Goal: Task Accomplishment & Management: Complete application form

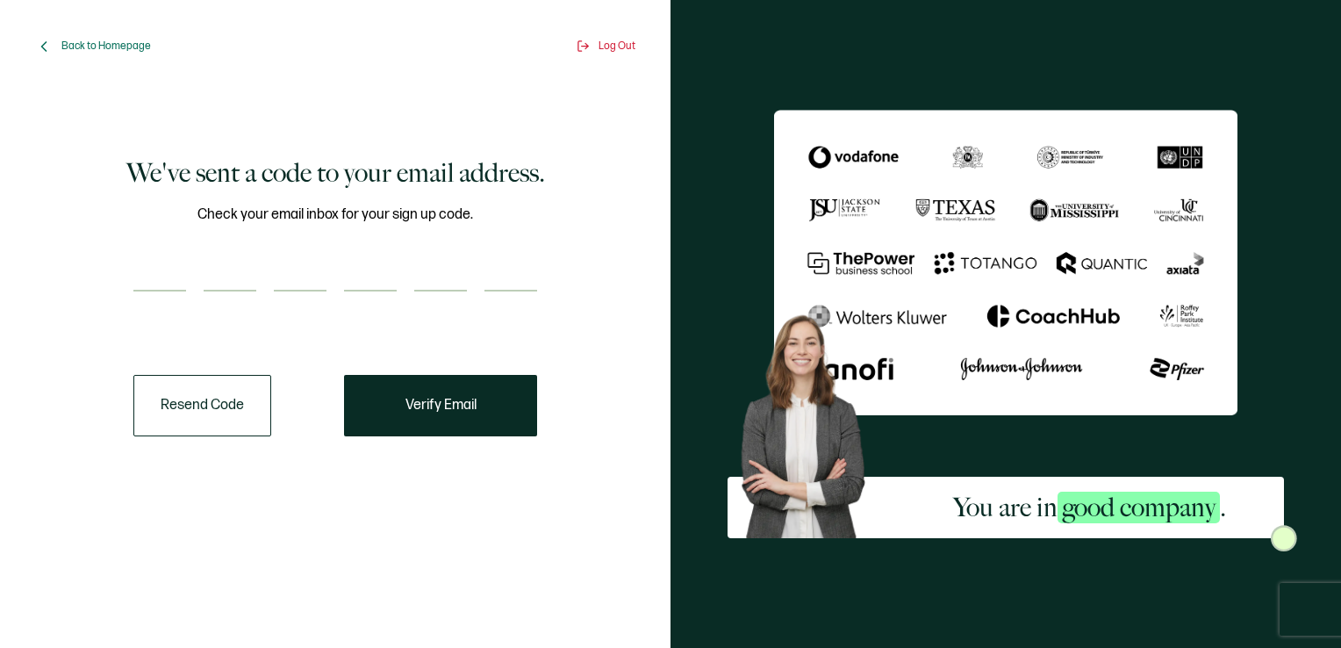
click at [118, 295] on div "We've sent a code to your email address. Check your email inbox for your sign u…" at bounding box center [335, 295] width 574 height 389
click at [141, 276] on input "number" at bounding box center [159, 273] width 53 height 35
type input "1"
type input "8"
type input "4"
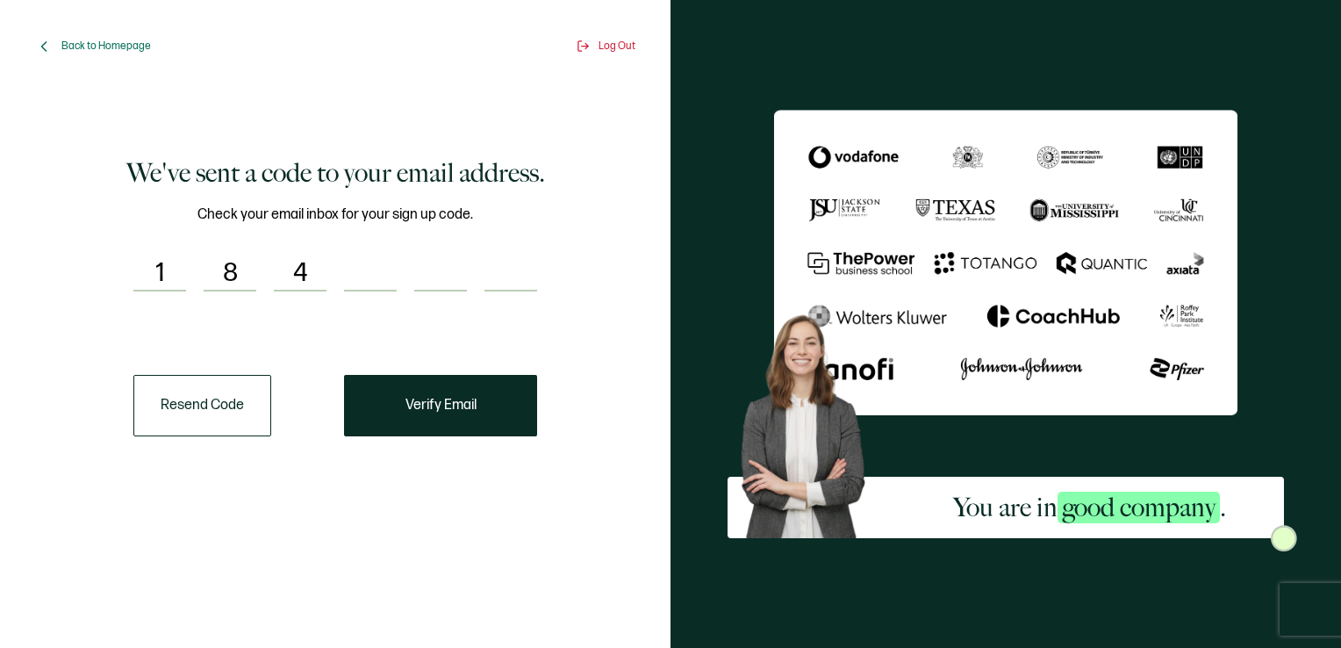
type input "9"
type input "1"
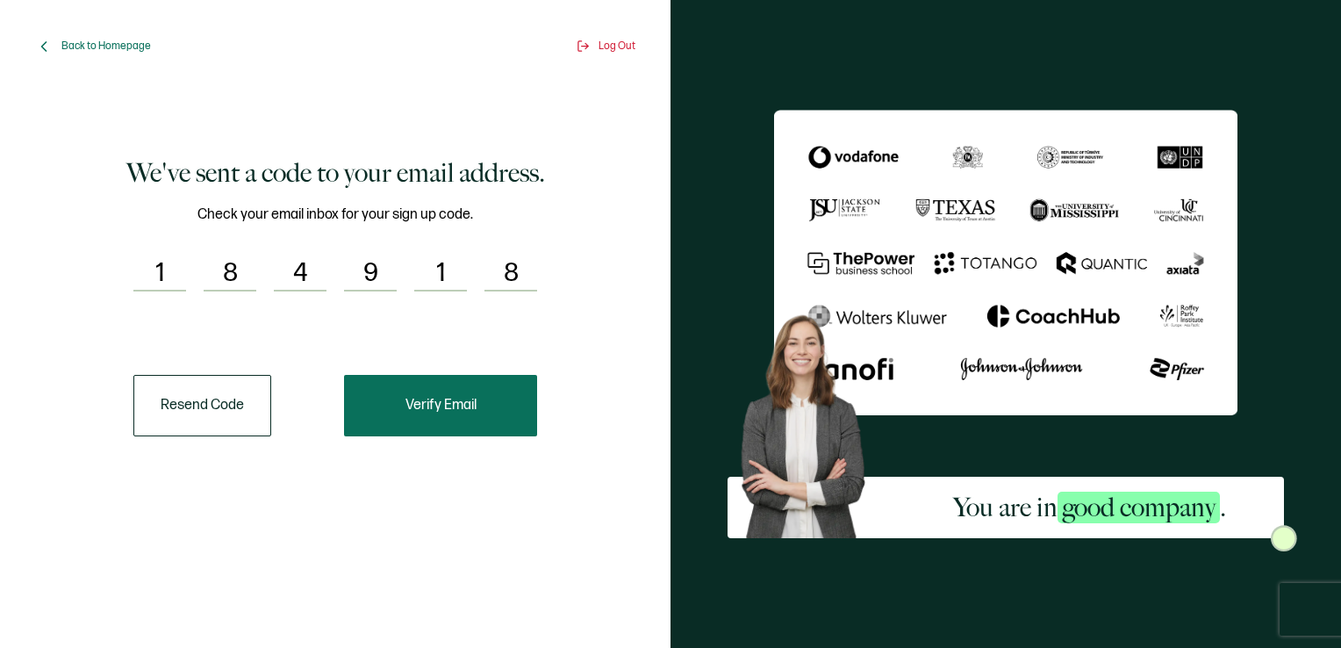
type input "8"
click at [466, 395] on button "Verify Email" at bounding box center [440, 405] width 193 height 61
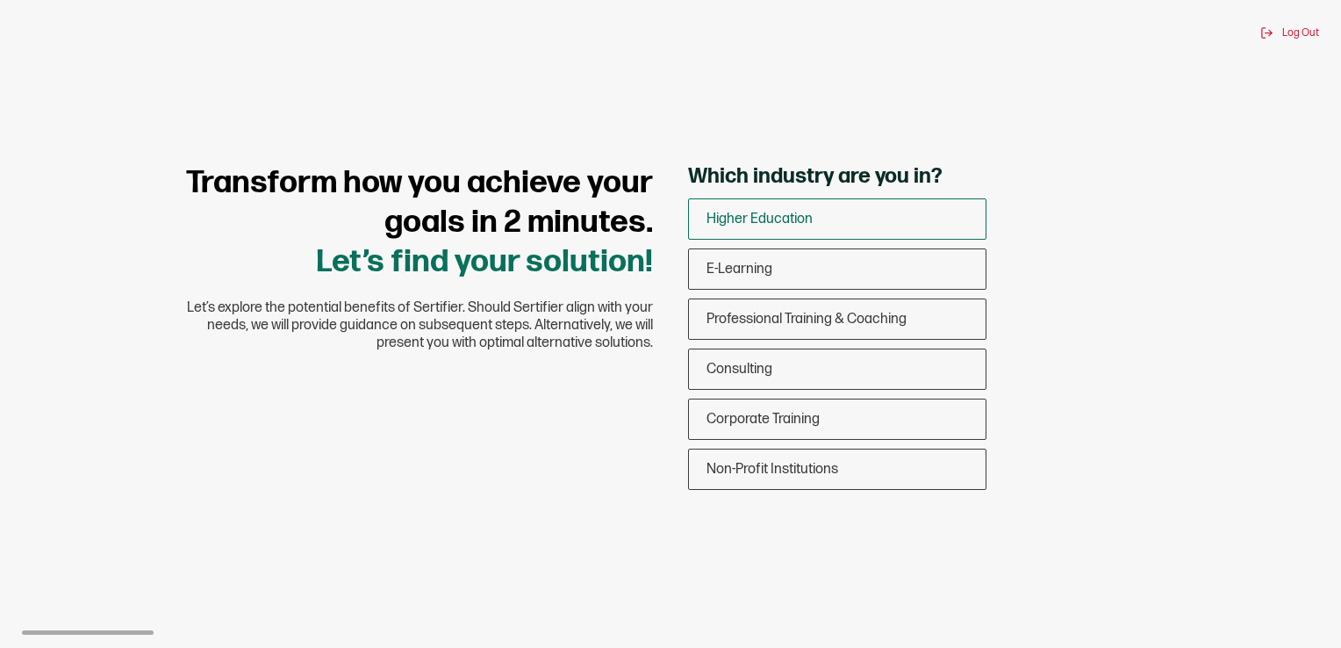
click at [823, 223] on div "Higher Education" at bounding box center [837, 218] width 297 height 41
click at [0, 0] on input "Higher Education" at bounding box center [0, 0] width 0 height 0
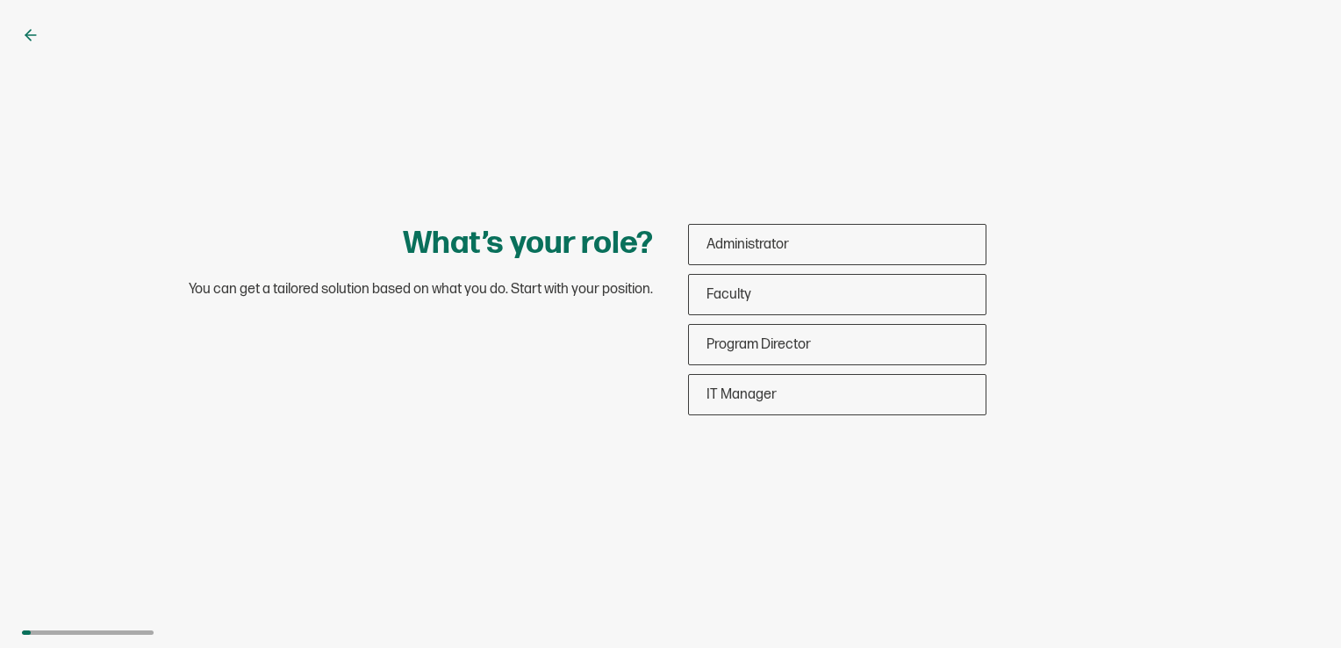
click at [17, 35] on div "What’s your role? You can get a tailored solution based on what you do. Start w…" at bounding box center [670, 324] width 1341 height 648
click at [28, 33] on icon at bounding box center [31, 35] width 18 height 18
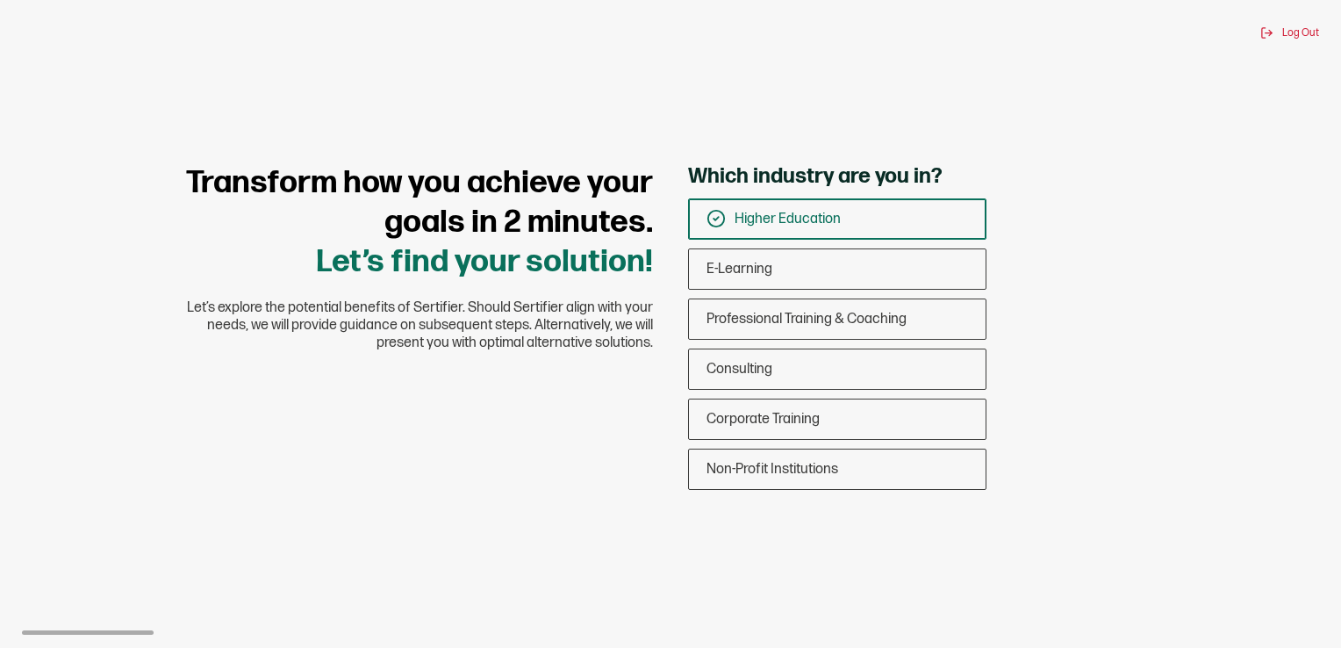
click at [872, 492] on div "Which industry are you in? Higher Education E-Learning Professional Training & …" at bounding box center [934, 330] width 492 height 335
click at [892, 474] on div "Non-Profit Institutions" at bounding box center [837, 469] width 297 height 41
click at [0, 0] on input "Non-Profit Institutions" at bounding box center [0, 0] width 0 height 0
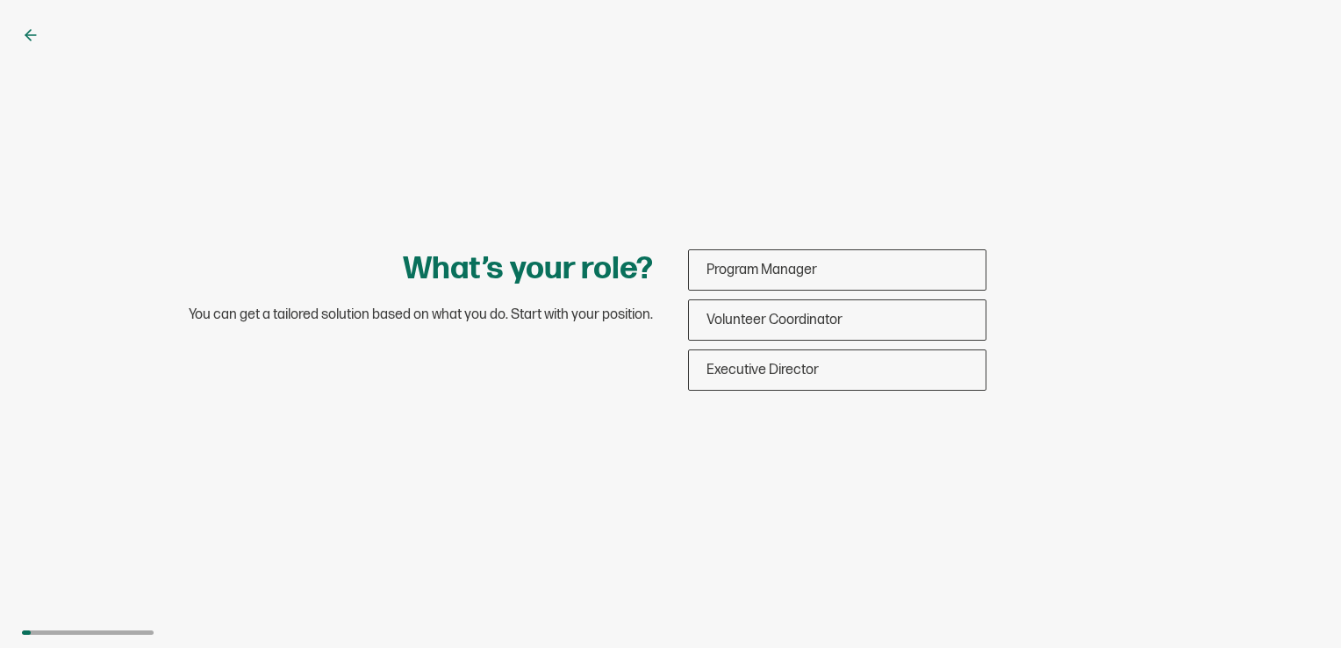
click at [20, 30] on div "What’s your role? You can get a tailored solution based on what you do. Start w…" at bounding box center [670, 324] width 1341 height 648
click at [28, 31] on icon at bounding box center [31, 35] width 18 height 18
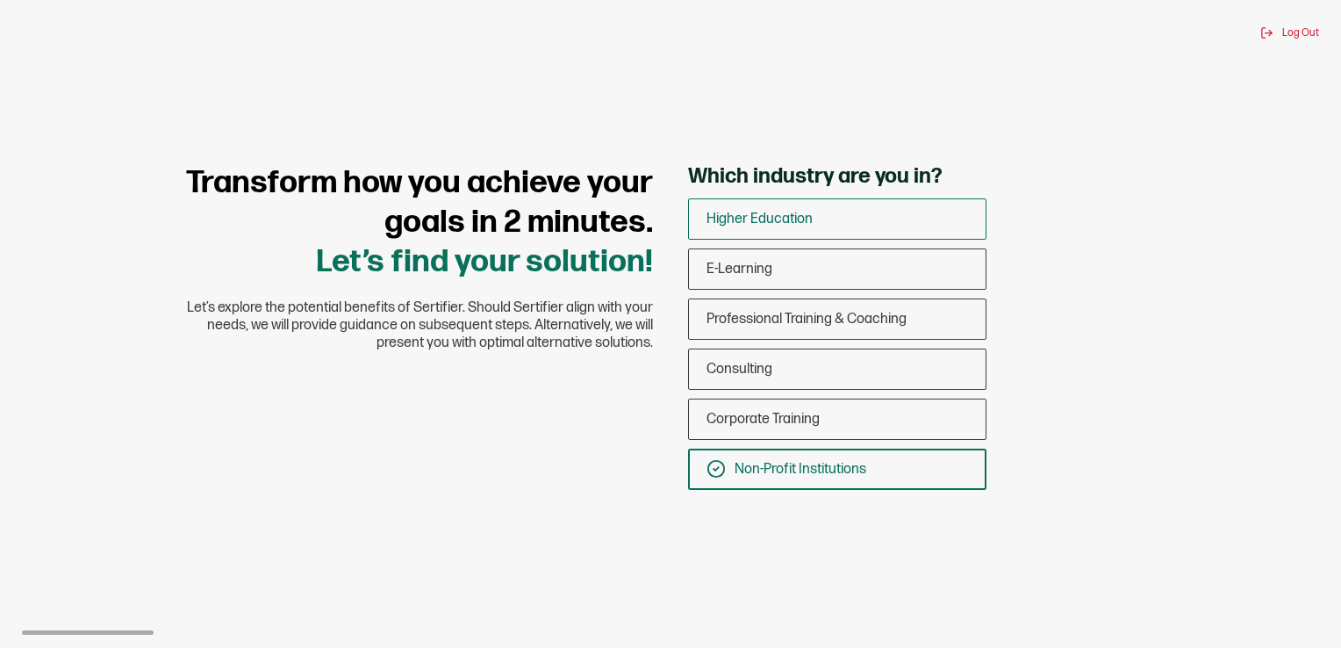
click at [766, 212] on span "Higher Education" at bounding box center [760, 219] width 106 height 17
click at [0, 0] on input "Higher Education" at bounding box center [0, 0] width 0 height 0
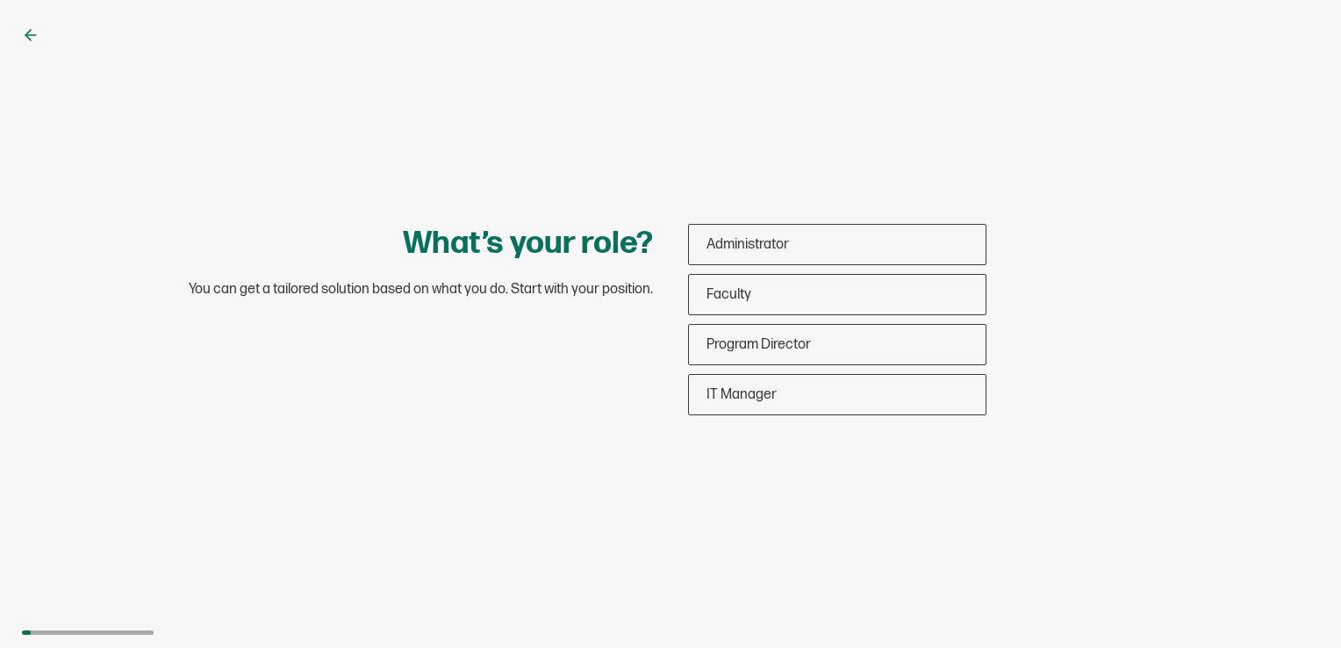
click at [37, 51] on div "What’s your role? You can get a tailored solution based on what you do. Start w…" at bounding box center [670, 324] width 1341 height 648
click at [36, 37] on icon at bounding box center [31, 35] width 18 height 18
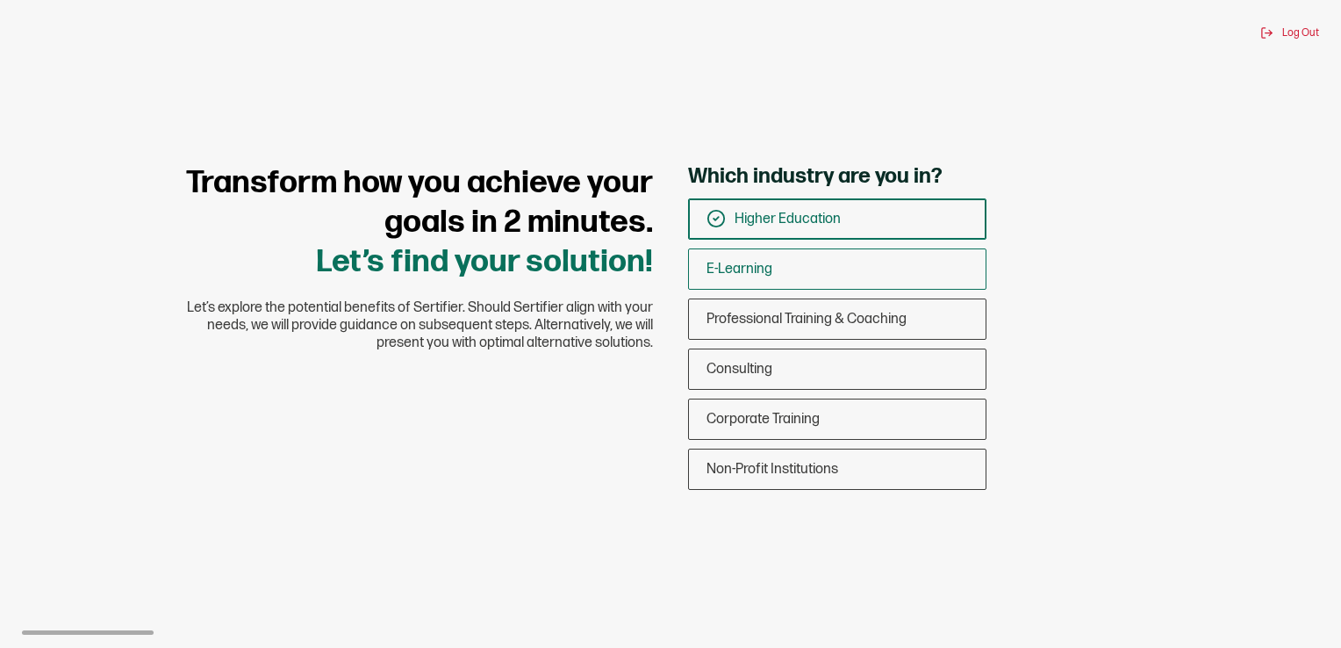
click at [800, 272] on div "E-Learning" at bounding box center [837, 268] width 297 height 41
click at [0, 0] on input "E-Learning" at bounding box center [0, 0] width 0 height 0
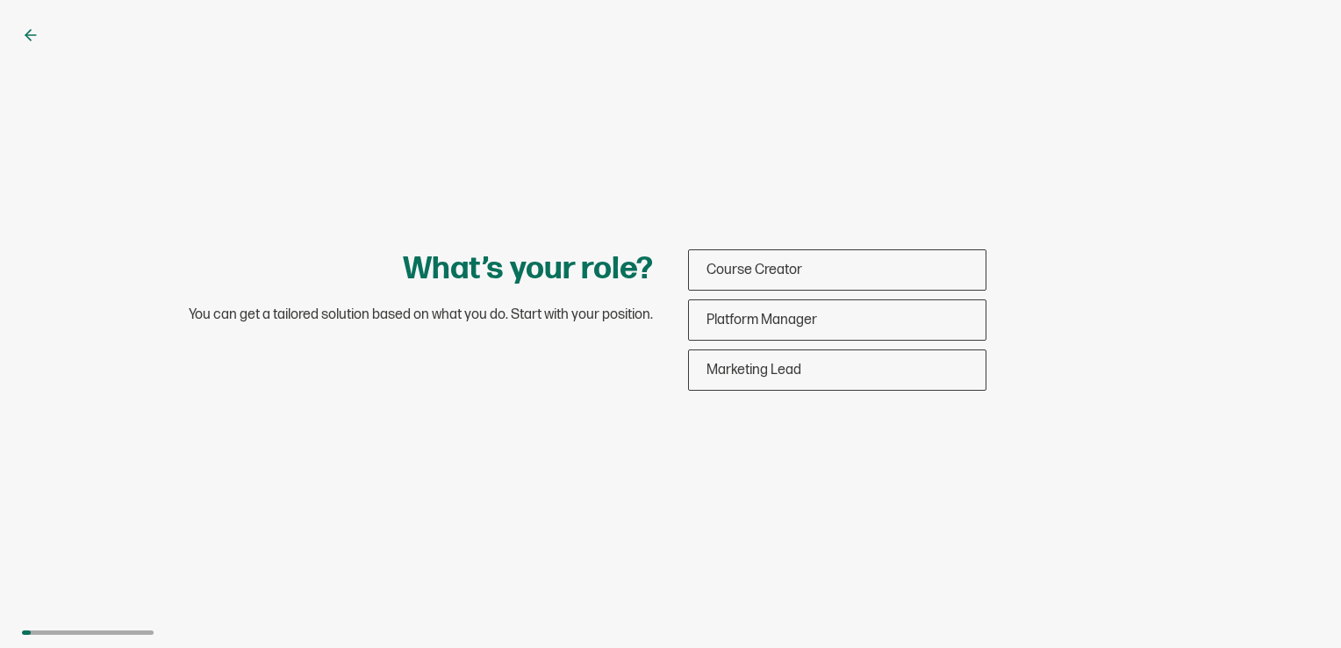
click at [40, 44] on div "What’s your role? You can get a tailored solution based on what you do. Start w…" at bounding box center [670, 324] width 1341 height 648
click at [33, 35] on icon at bounding box center [30, 35] width 11 height 0
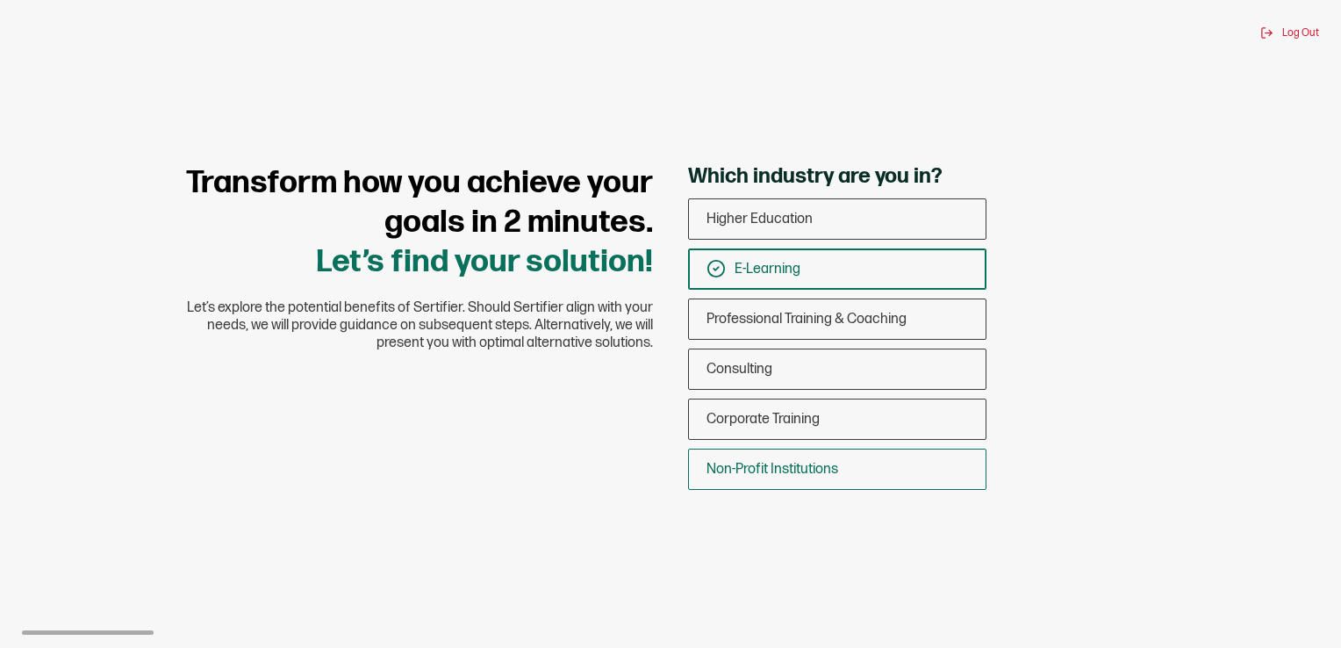
click at [830, 463] on span "Non-Profit Institutions" at bounding box center [773, 469] width 132 height 17
click at [0, 0] on input "Non-Profit Institutions" at bounding box center [0, 0] width 0 height 0
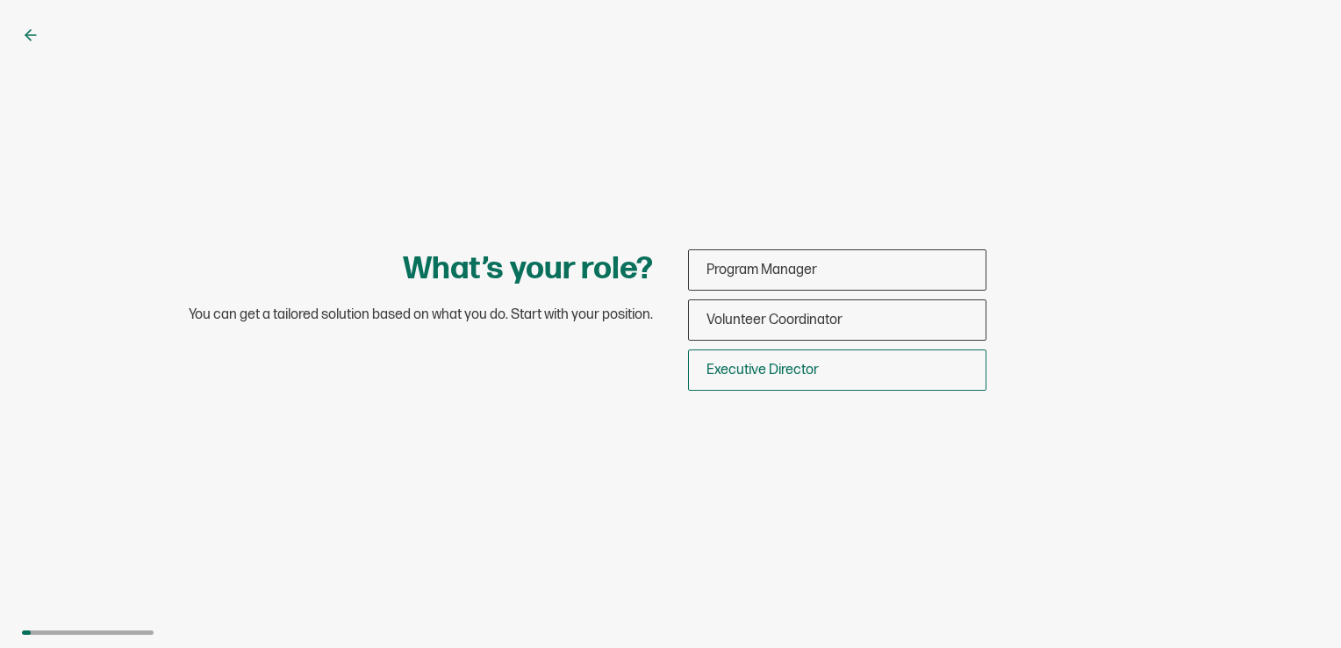
click at [839, 368] on div "Executive Director" at bounding box center [837, 369] width 297 height 41
click at [0, 0] on input "Executive Director" at bounding box center [0, 0] width 0 height 0
click at [829, 374] on span "Executive Director" at bounding box center [791, 370] width 112 height 17
click at [0, 0] on input "Executive Director" at bounding box center [0, 0] width 0 height 0
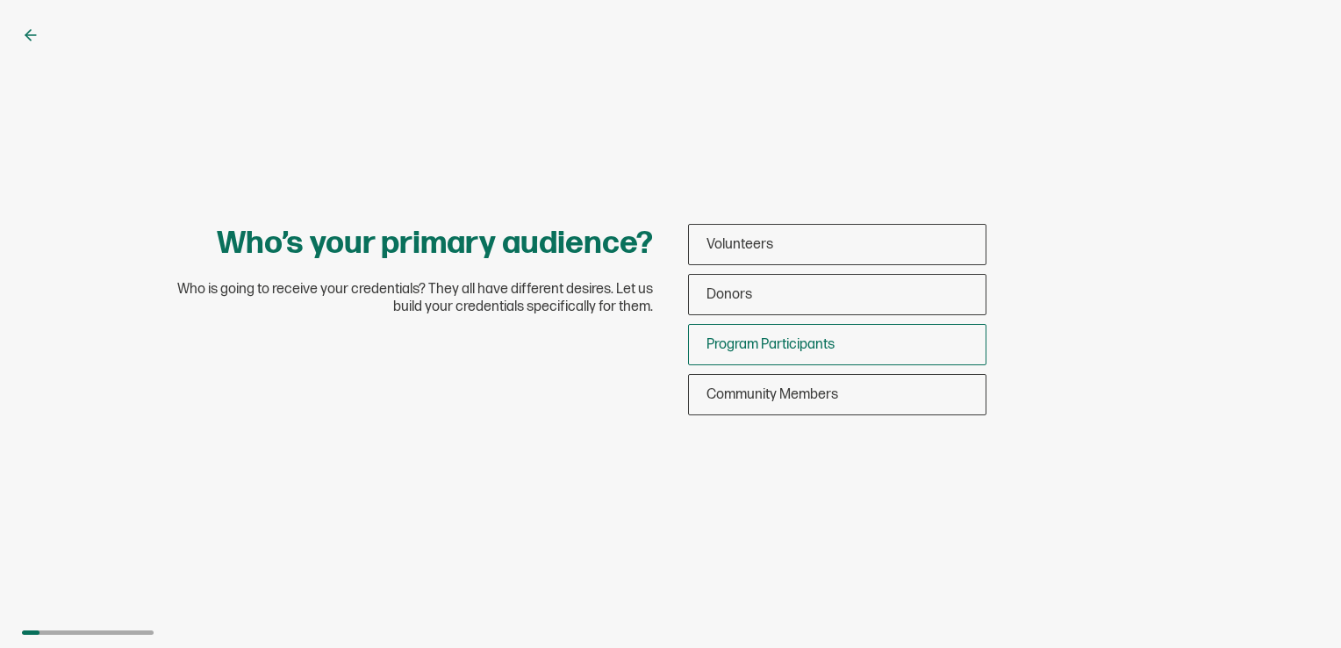
click at [789, 346] on span "Program Participants" at bounding box center [771, 344] width 128 height 17
click at [0, 0] on input "Program Participants" at bounding box center [0, 0] width 0 height 0
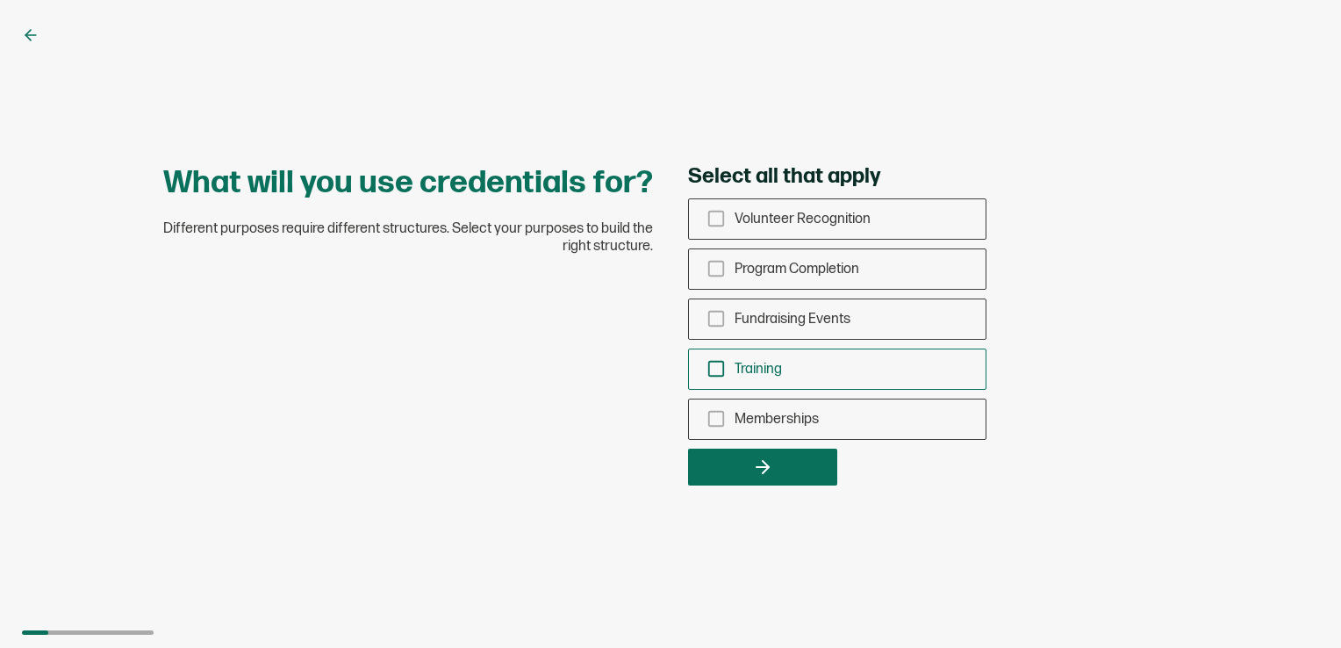
click at [765, 354] on div "Training" at bounding box center [837, 368] width 297 height 41
click at [0, 0] on input "Training" at bounding box center [0, 0] width 0 height 0
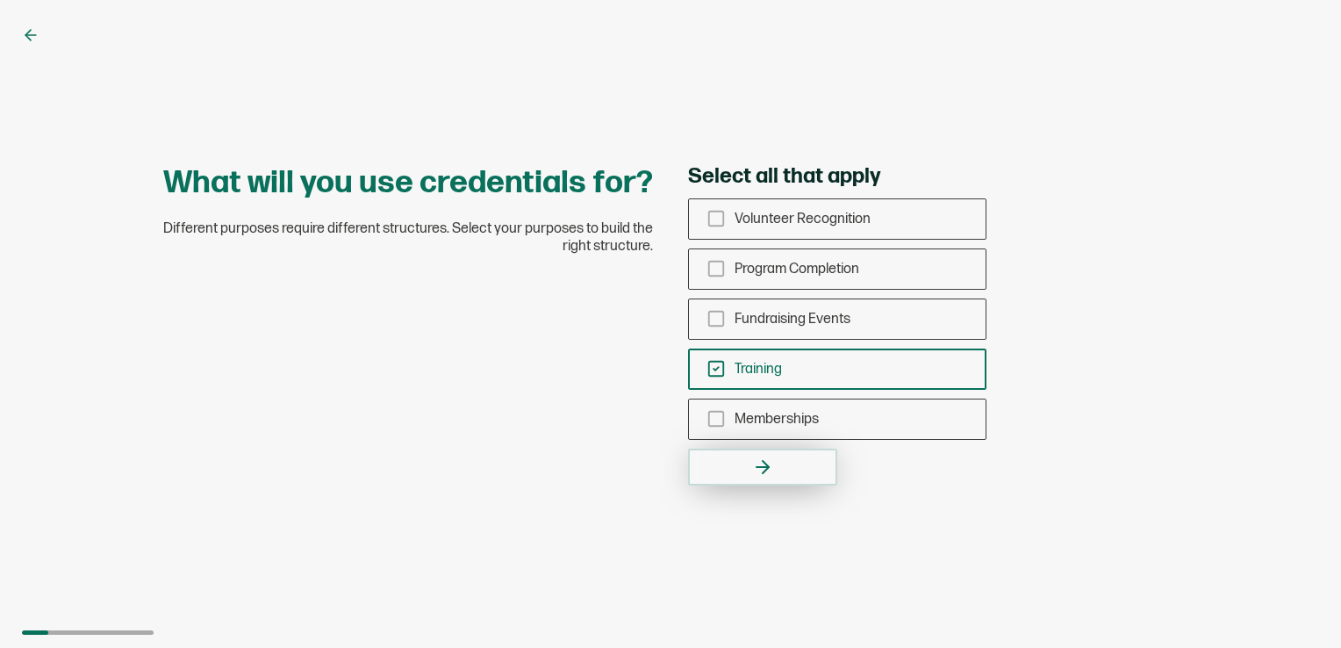
click at [786, 452] on button "button" at bounding box center [762, 467] width 149 height 37
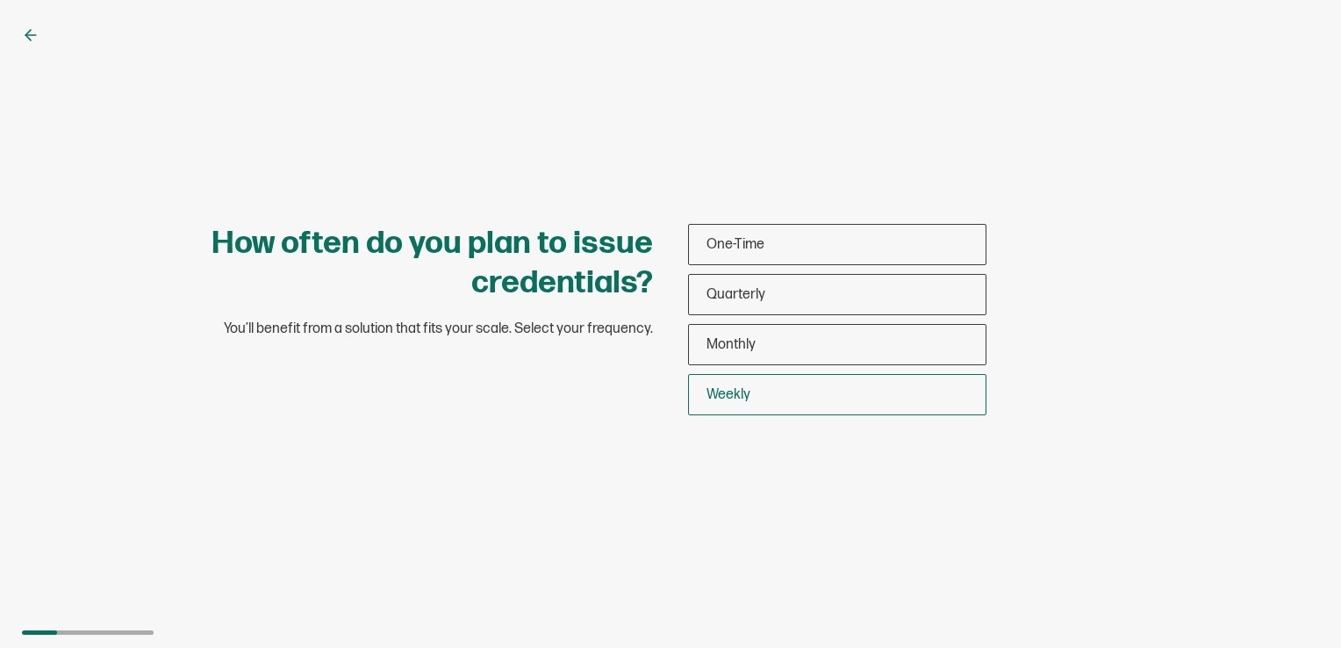
click at [779, 391] on div "Weekly" at bounding box center [837, 394] width 297 height 41
click at [0, 0] on input "Weekly" at bounding box center [0, 0] width 0 height 0
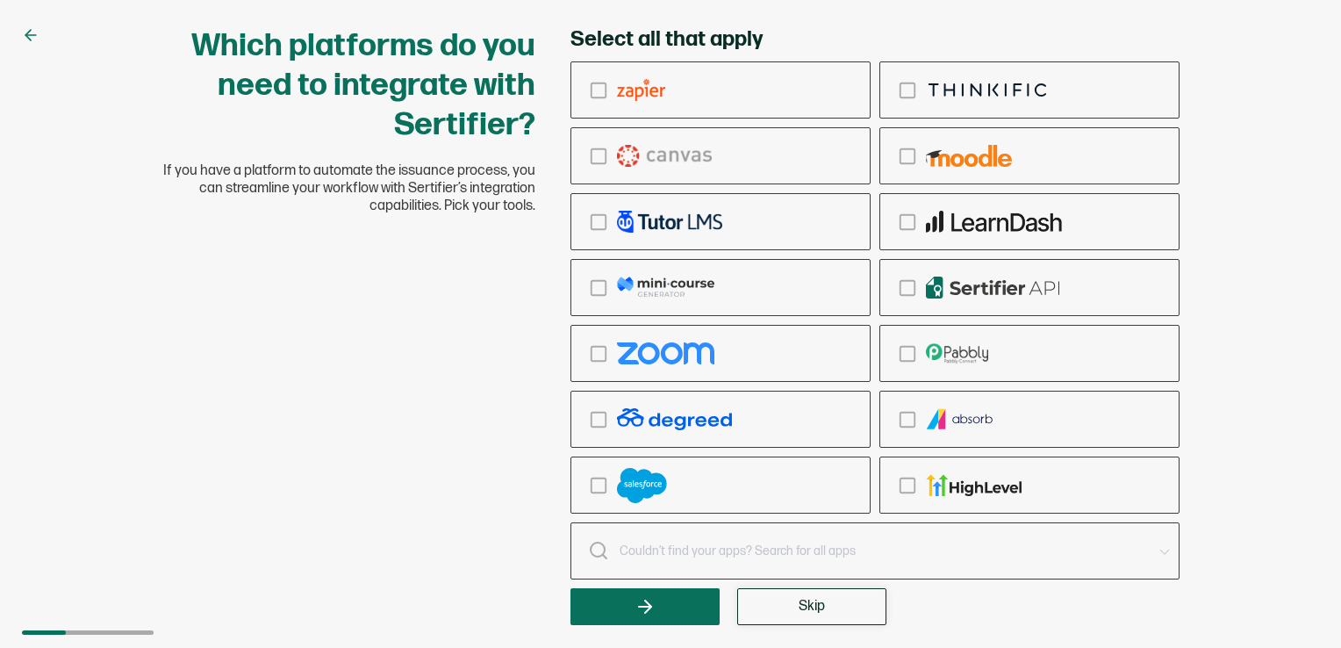
click at [776, 611] on button "Skip" at bounding box center [811, 606] width 149 height 37
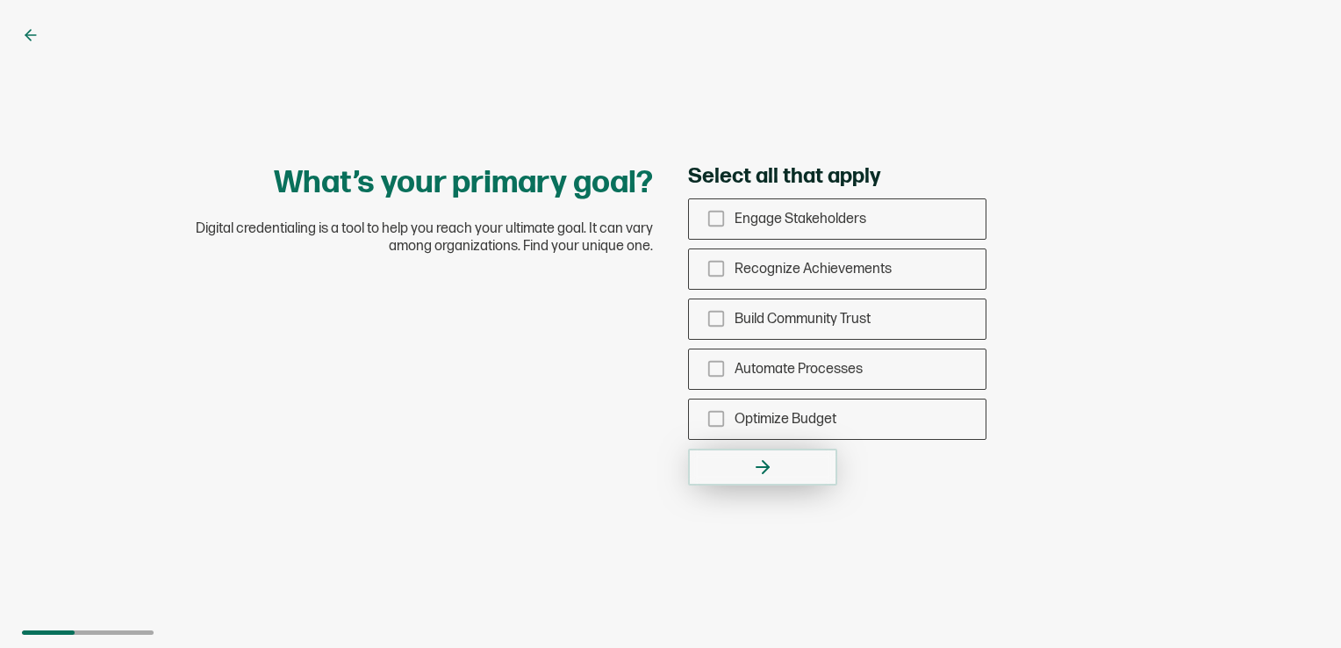
click at [780, 471] on button "button" at bounding box center [762, 467] width 149 height 37
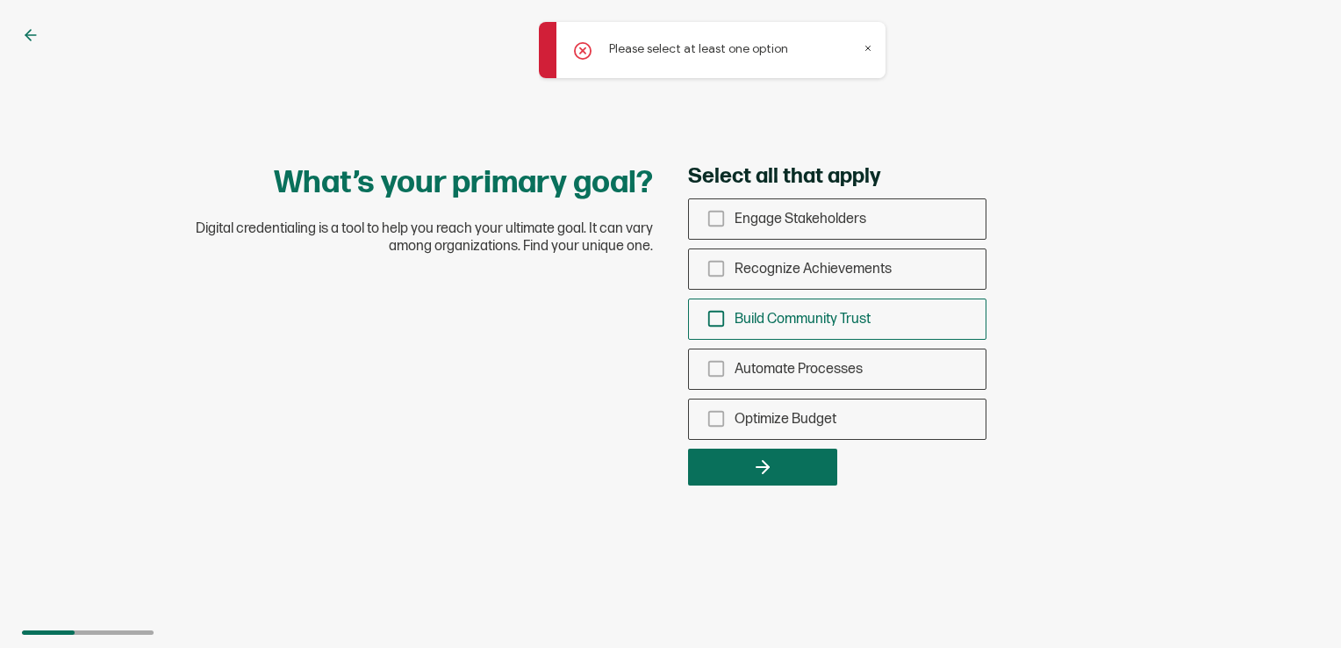
click at [830, 317] on span "Build Community Trust" at bounding box center [803, 319] width 136 height 17
click at [0, 0] on input "Build Community Trust" at bounding box center [0, 0] width 0 height 0
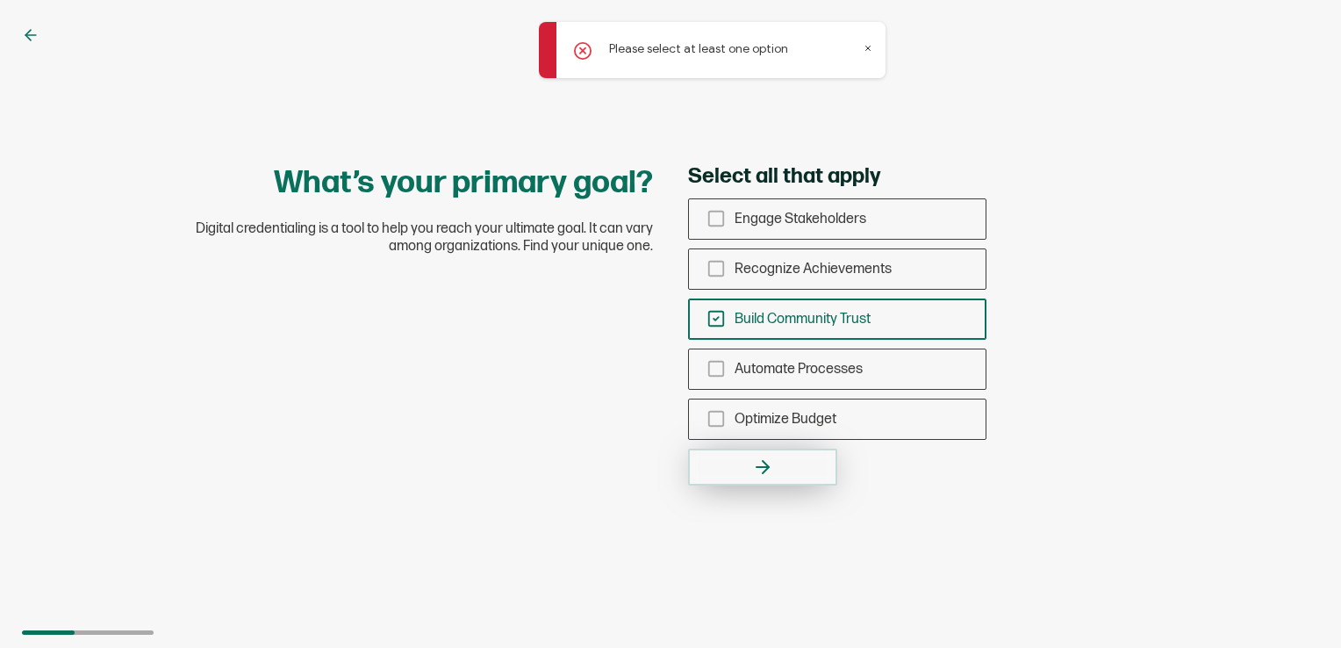
click at [779, 474] on button "button" at bounding box center [762, 467] width 149 height 37
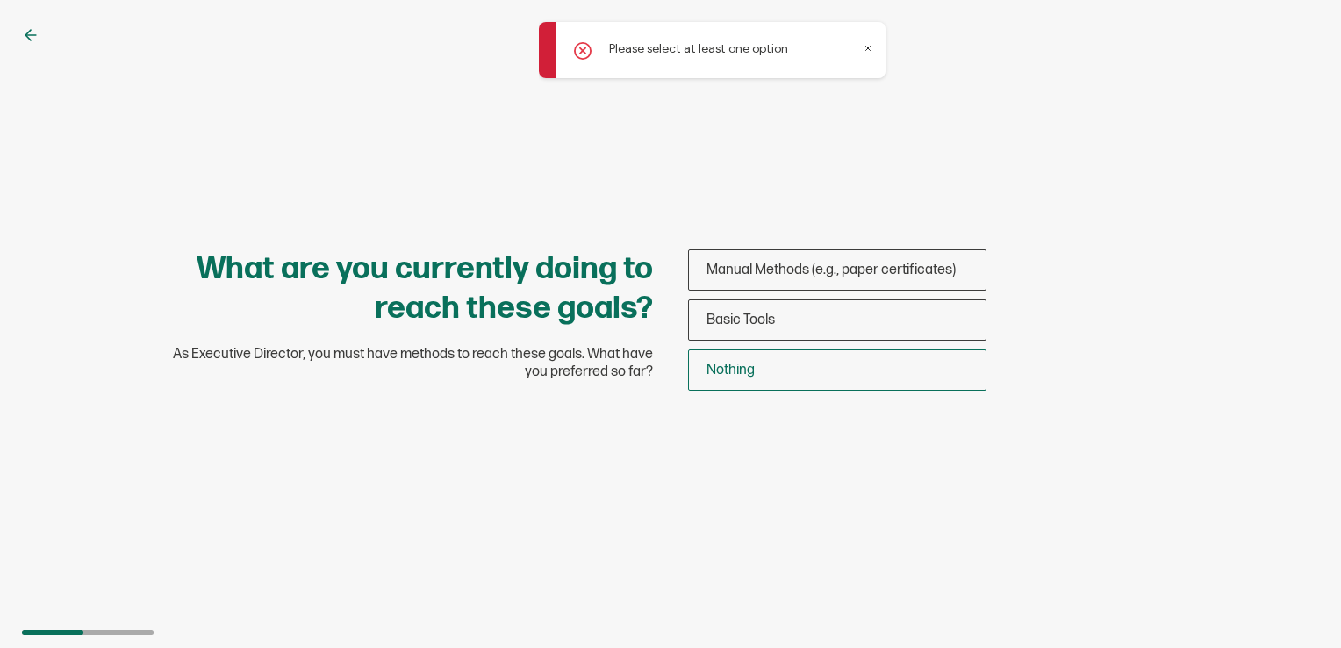
click at [790, 374] on div "Nothing" at bounding box center [837, 369] width 297 height 41
click at [0, 0] on input "Nothing" at bounding box center [0, 0] width 0 height 0
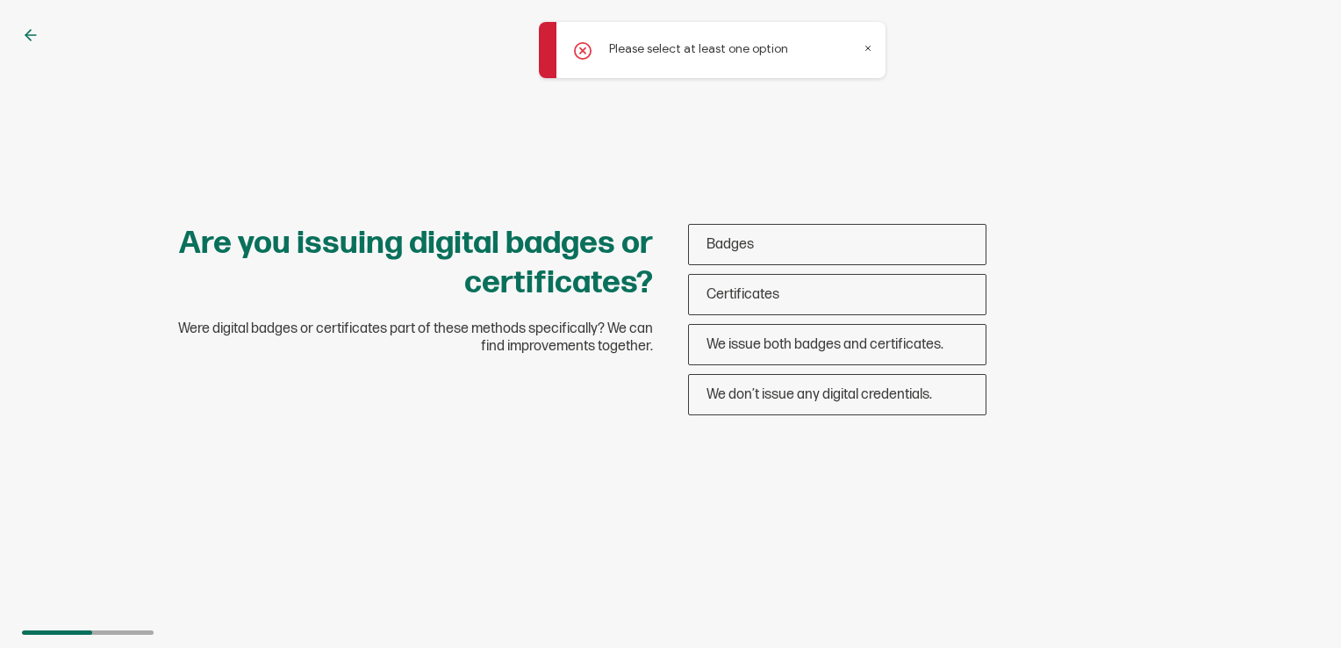
click at [31, 35] on icon at bounding box center [30, 35] width 11 height 0
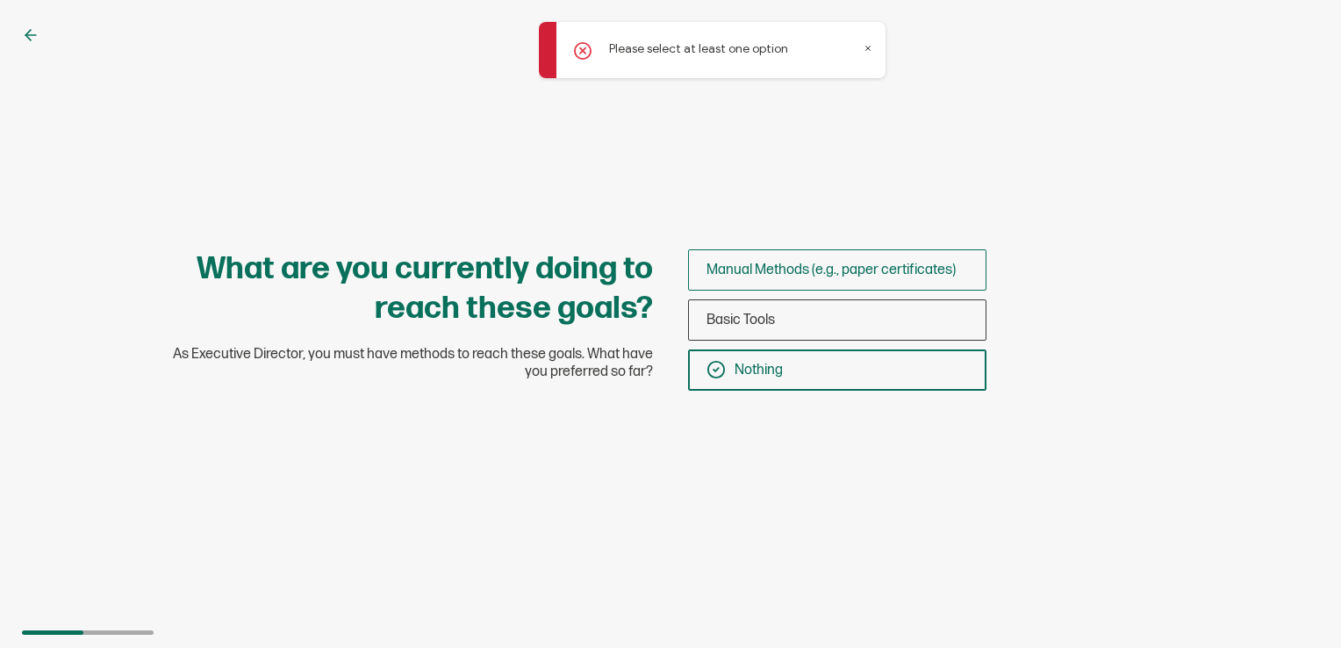
click at [751, 267] on span "Manual Methods (e.g., paper certificates)" at bounding box center [831, 270] width 249 height 17
click at [0, 0] on input "Manual Methods (e.g., paper certificates)" at bounding box center [0, 0] width 0 height 0
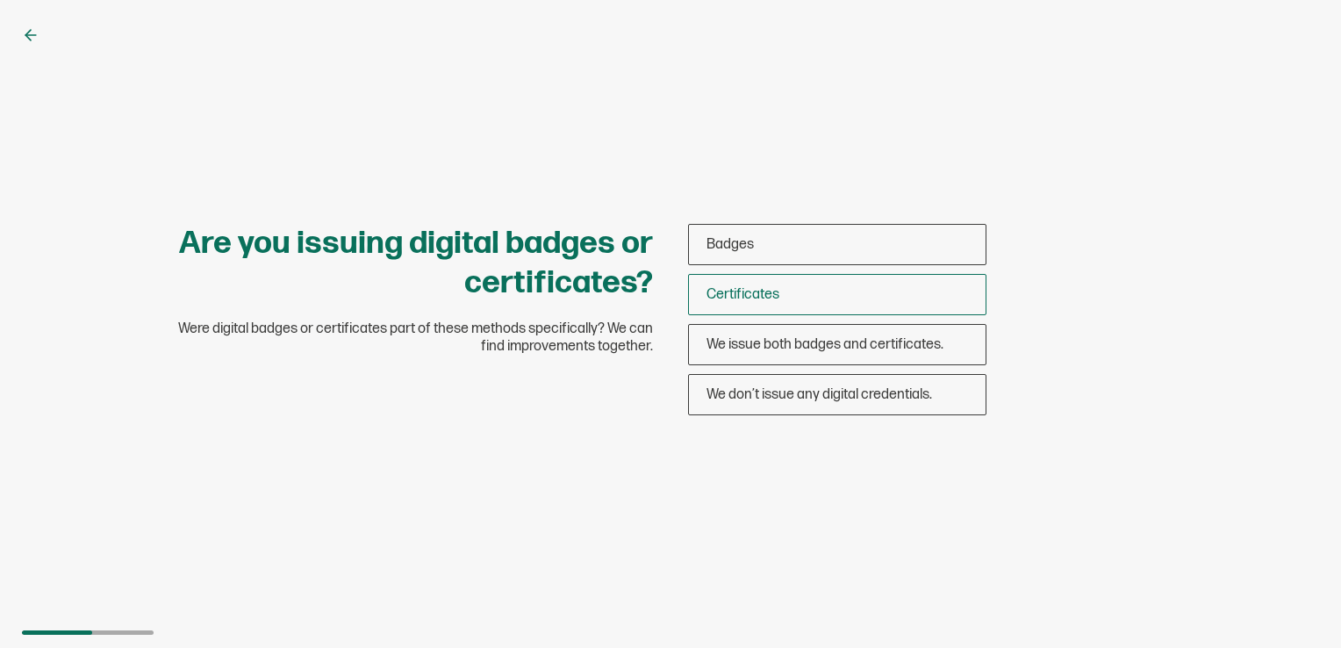
click at [762, 285] on div "Certificates" at bounding box center [837, 294] width 297 height 41
click at [0, 0] on input "Certificates" at bounding box center [0, 0] width 0 height 0
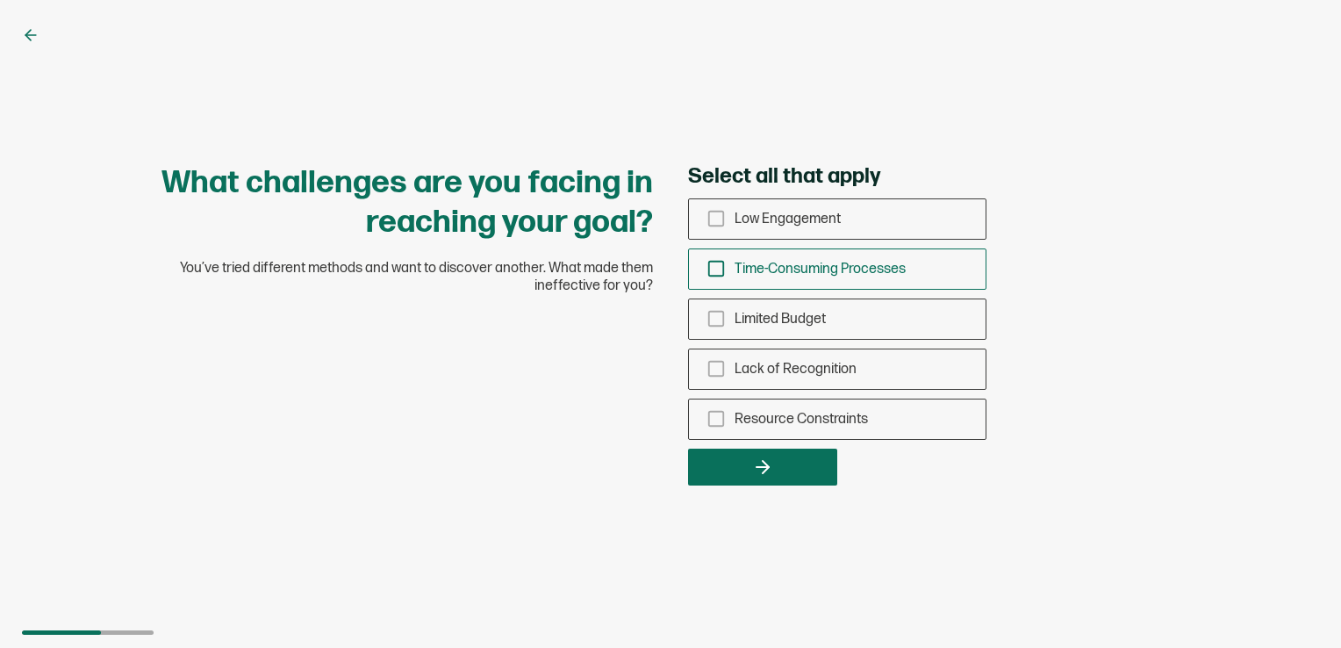
click at [818, 255] on div "Time-Consuming Processes" at bounding box center [837, 268] width 297 height 41
click at [0, 0] on input "Time-Consuming Processes" at bounding box center [0, 0] width 0 height 0
click at [759, 437] on div "Resource Constraints" at bounding box center [837, 418] width 297 height 41
click at [0, 0] on input "Resource Constraints" at bounding box center [0, 0] width 0 height 0
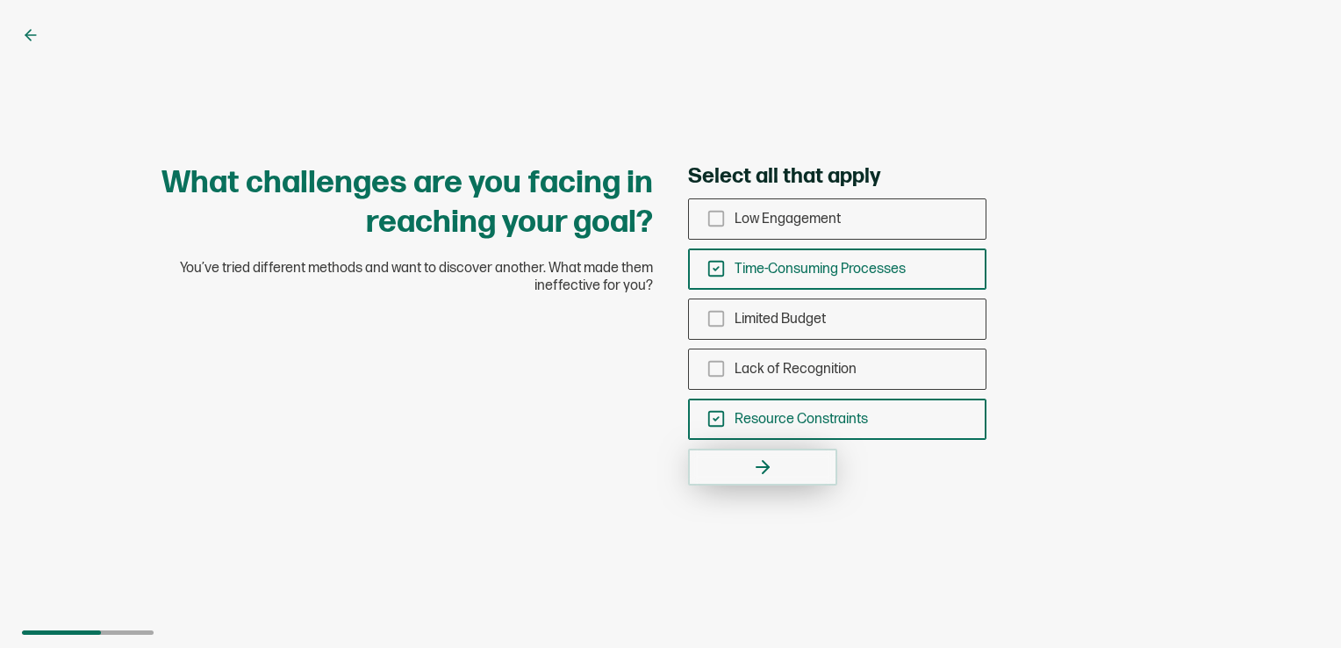
click at [756, 459] on icon "button" at bounding box center [762, 466] width 21 height 21
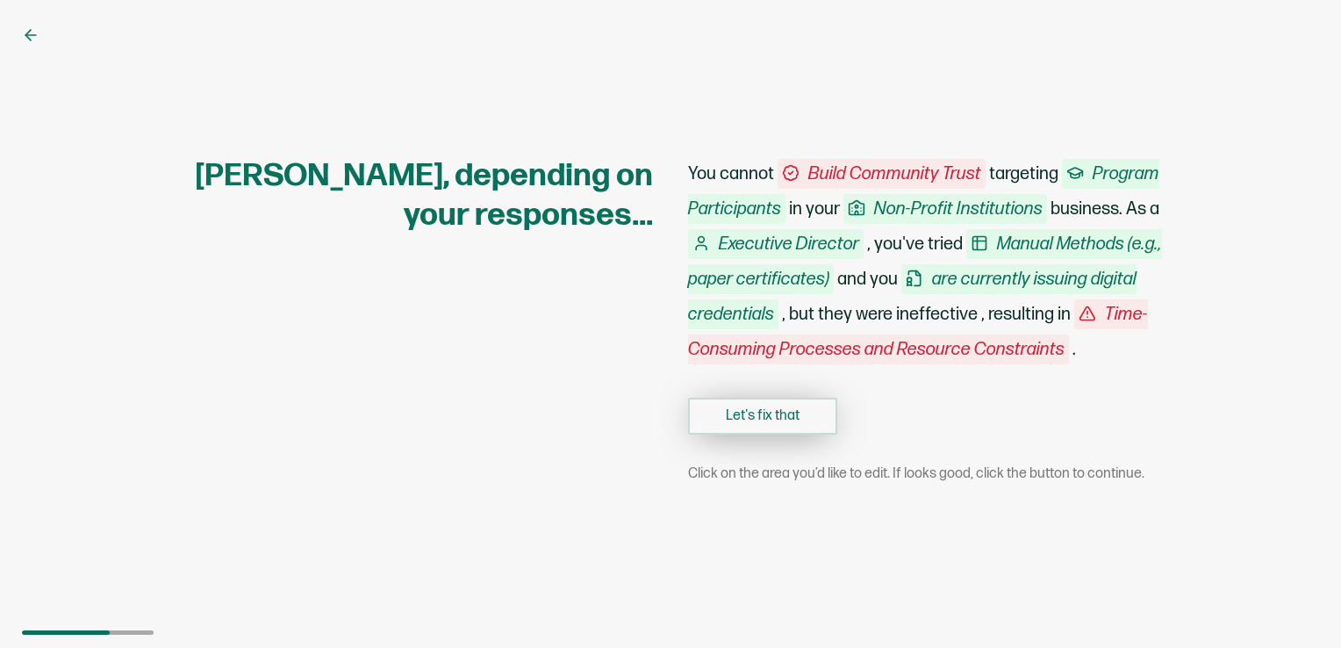
click at [768, 424] on button "Let's fix that" at bounding box center [762, 416] width 149 height 37
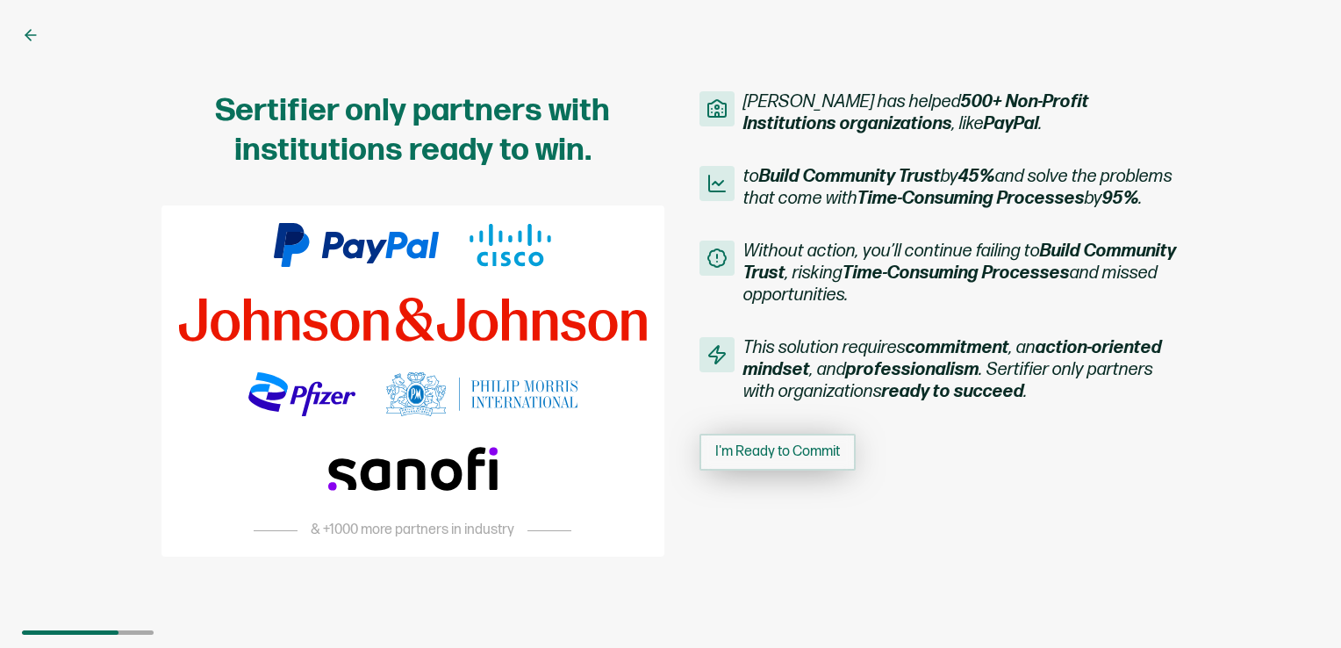
click at [757, 459] on span "I'm Ready to Commit" at bounding box center [777, 452] width 125 height 14
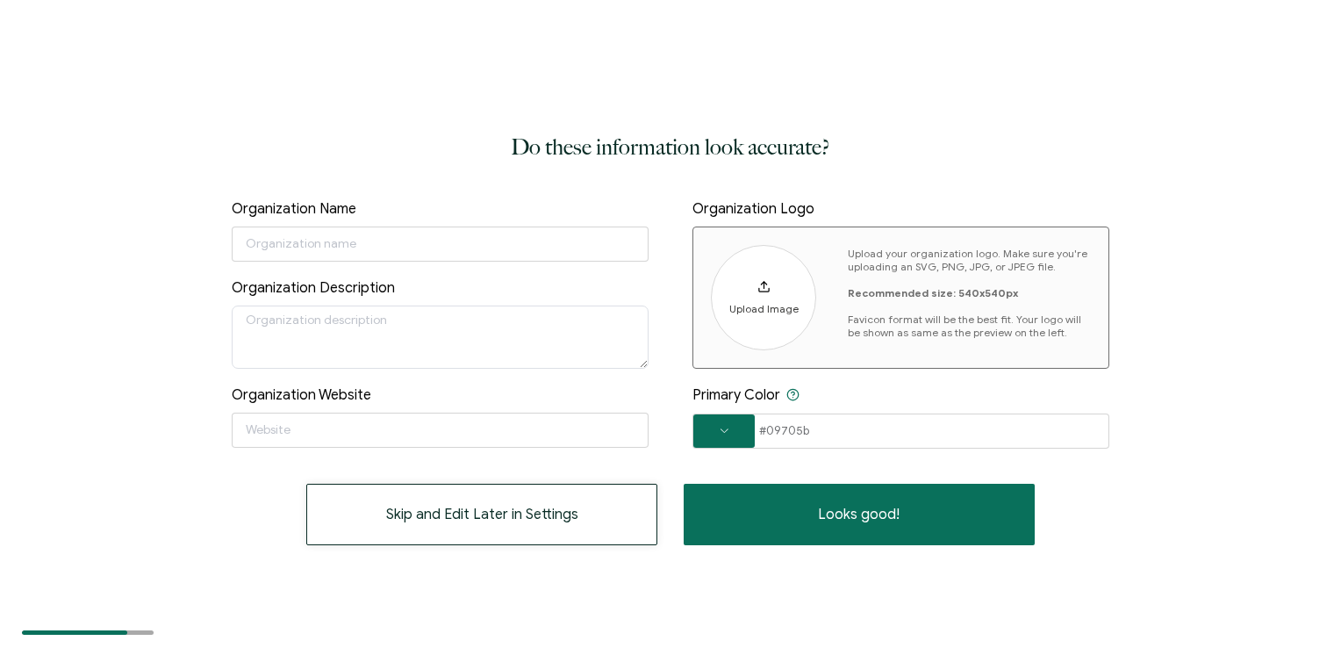
click at [430, 514] on span "Skip and Edit Later in Settings" at bounding box center [482, 514] width 192 height 14
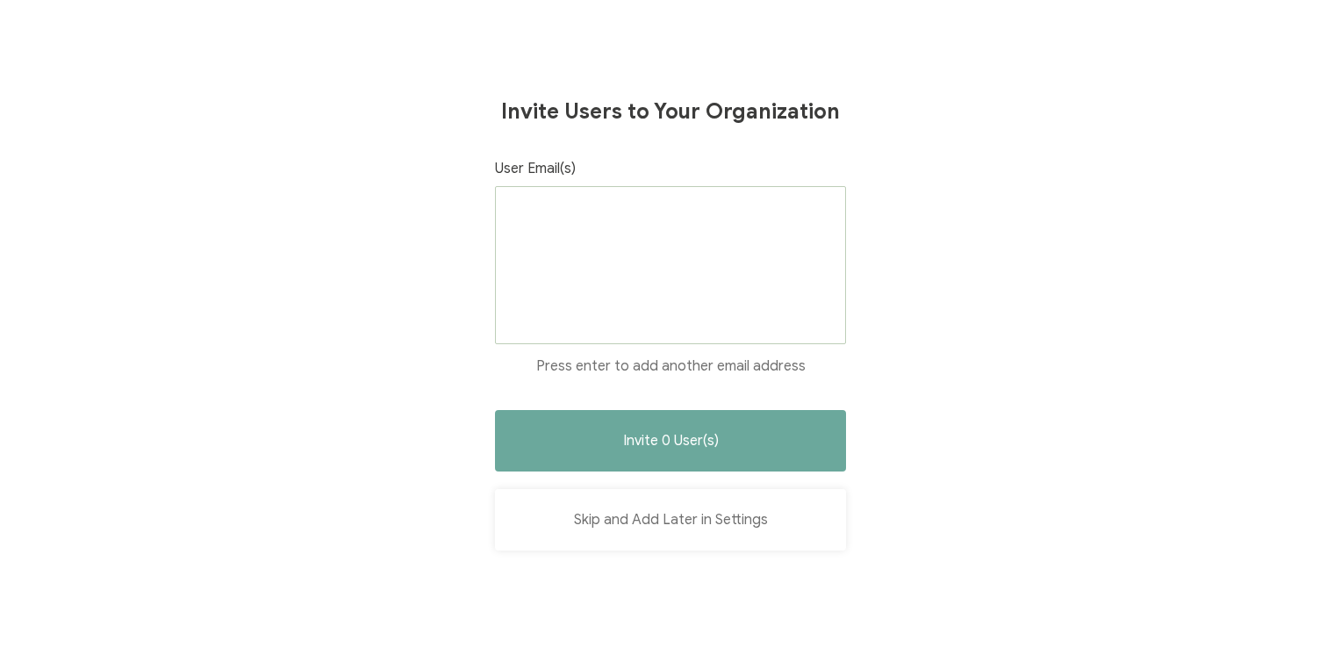
click at [649, 524] on button "Skip and Add Later in Settings" at bounding box center [670, 519] width 351 height 61
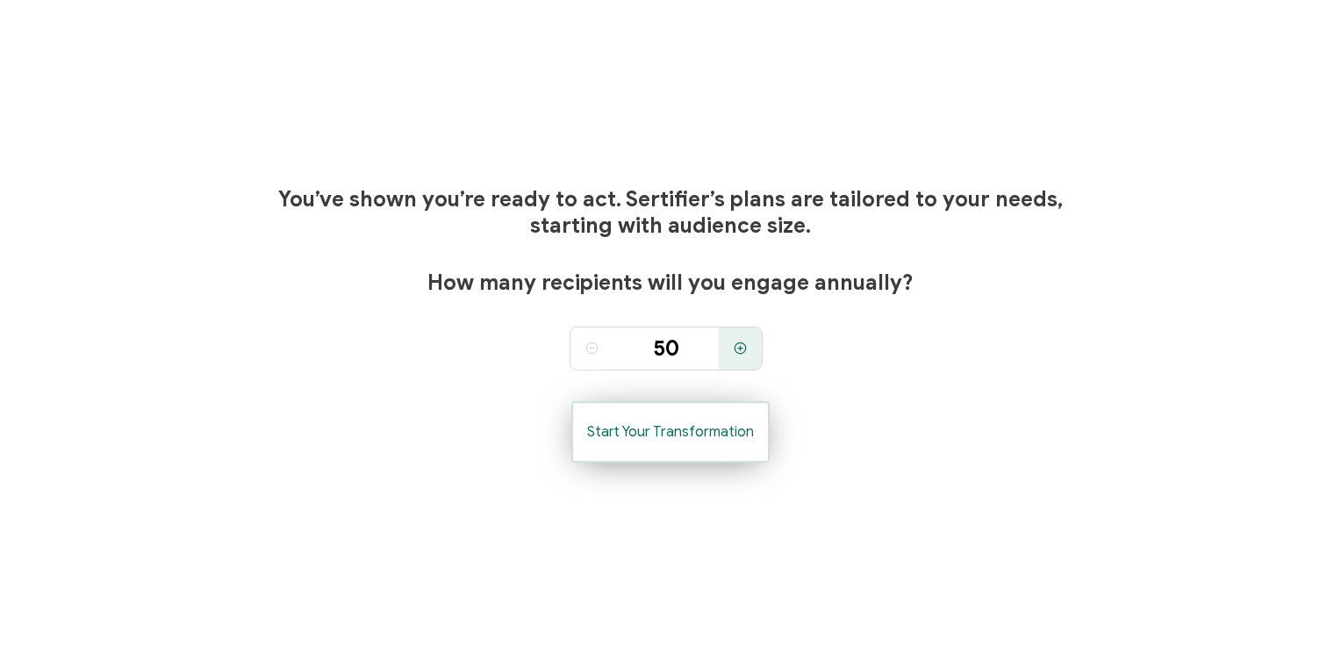
click at [681, 414] on button "Start Your Transformation" at bounding box center [670, 431] width 198 height 61
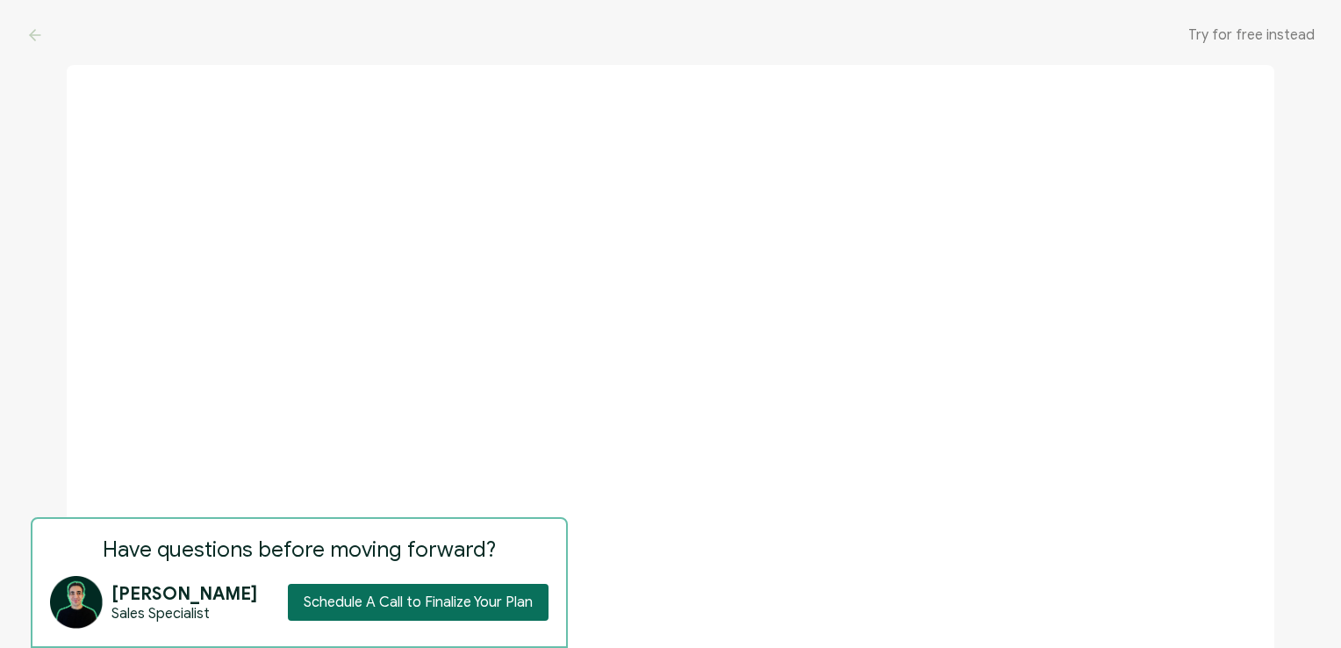
click at [1281, 31] on span "Try for free instead" at bounding box center [1251, 35] width 126 height 18
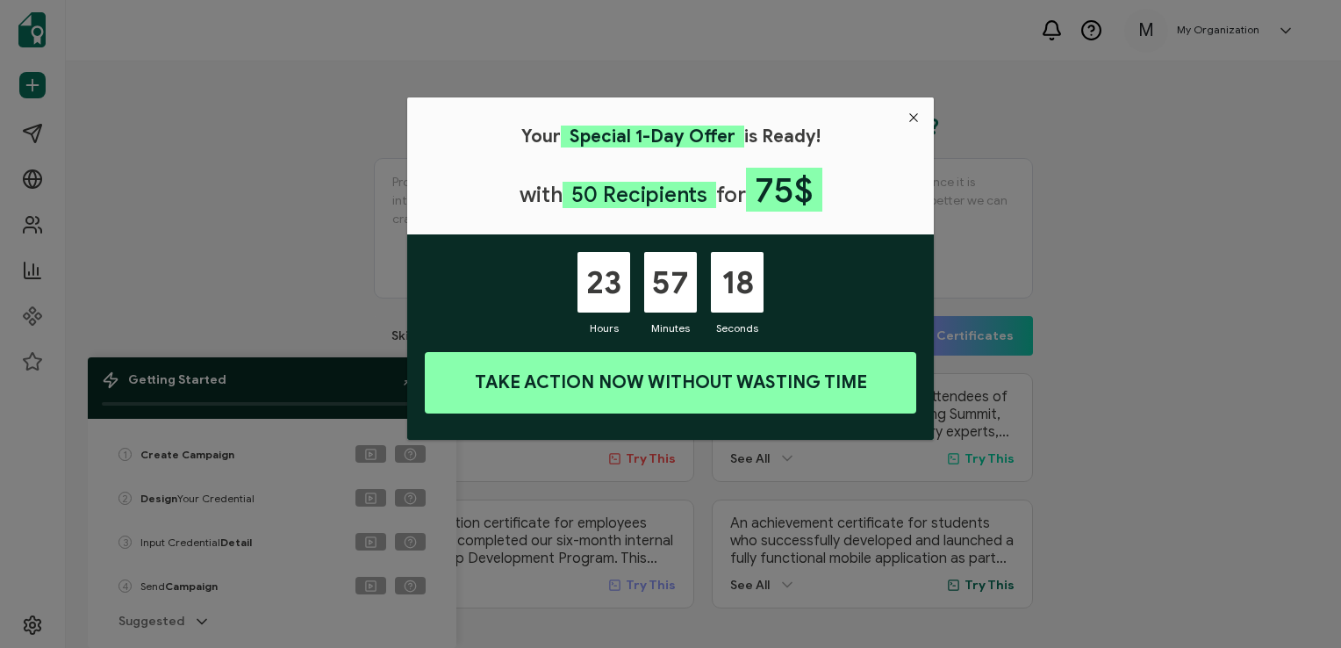
click at [921, 118] on button "Close" at bounding box center [914, 117] width 40 height 40
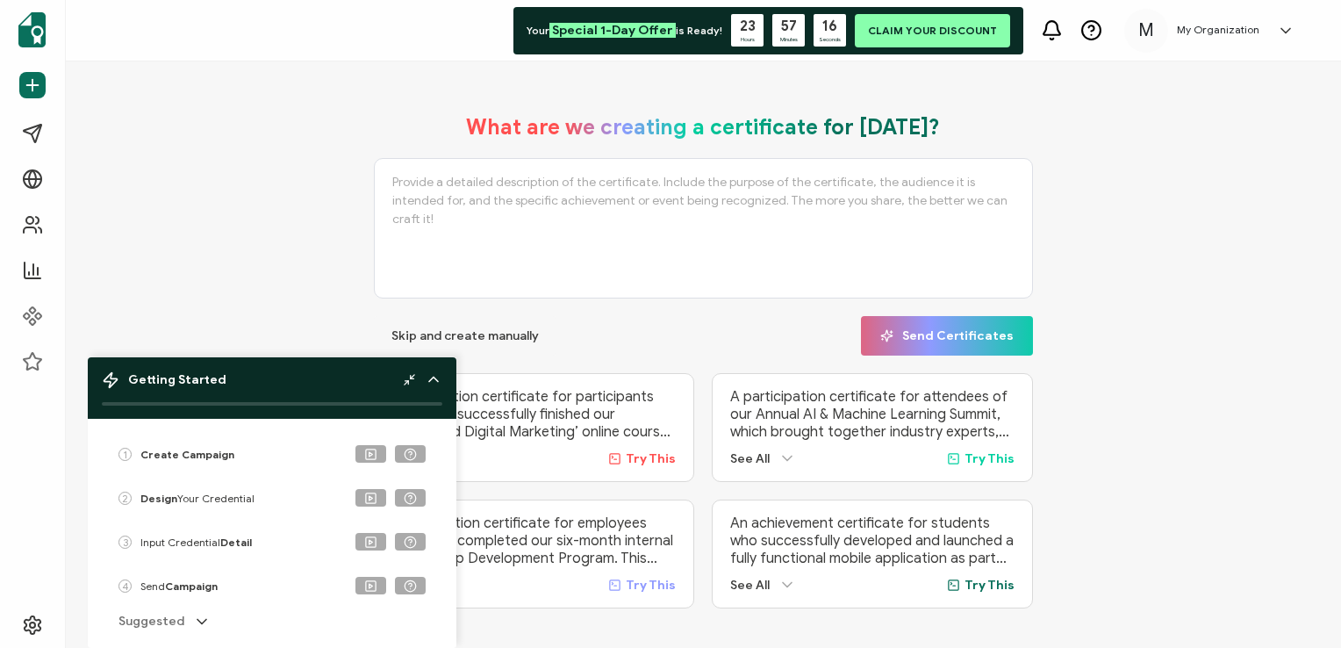
click at [185, 219] on div "What are we creating a certificate for [DATE]? Skip and create manually Send Ce…" at bounding box center [704, 361] width 1188 height 529
click at [578, 212] on textarea at bounding box center [704, 228] width 660 height 140
click at [477, 337] on span "Skip and create manually" at bounding box center [464, 336] width 147 height 12
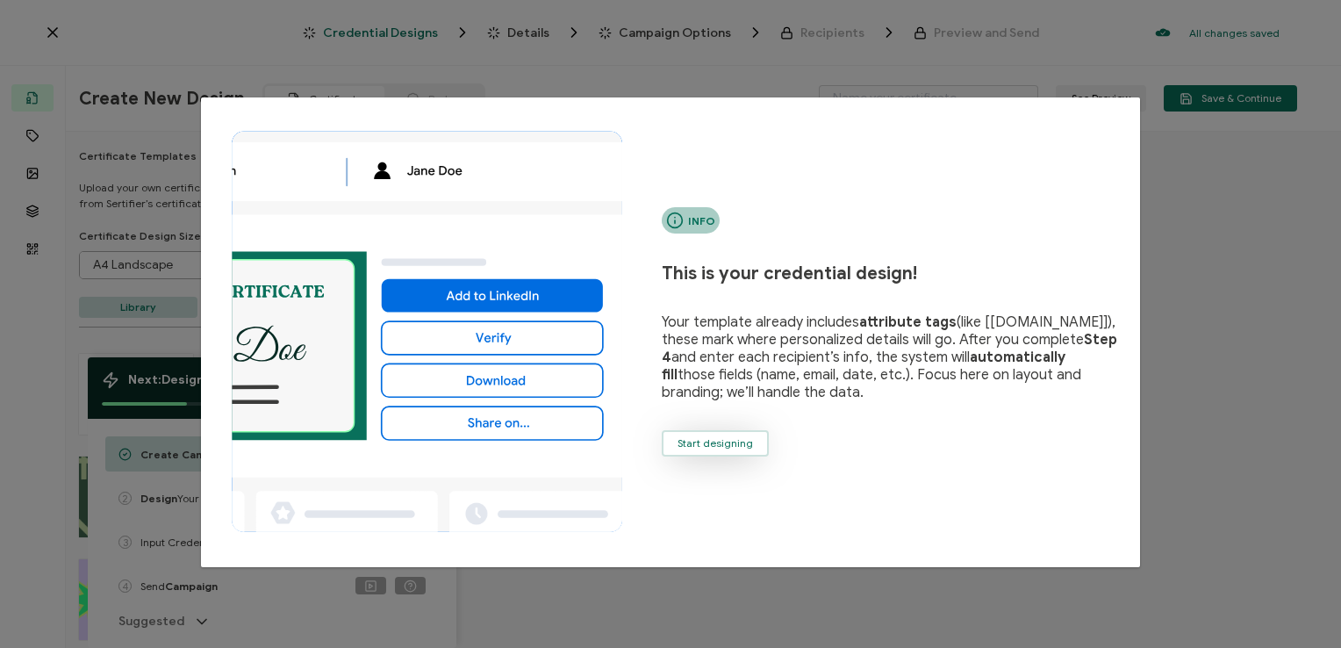
click at [711, 448] on span "Start designing" at bounding box center [715, 443] width 75 height 11
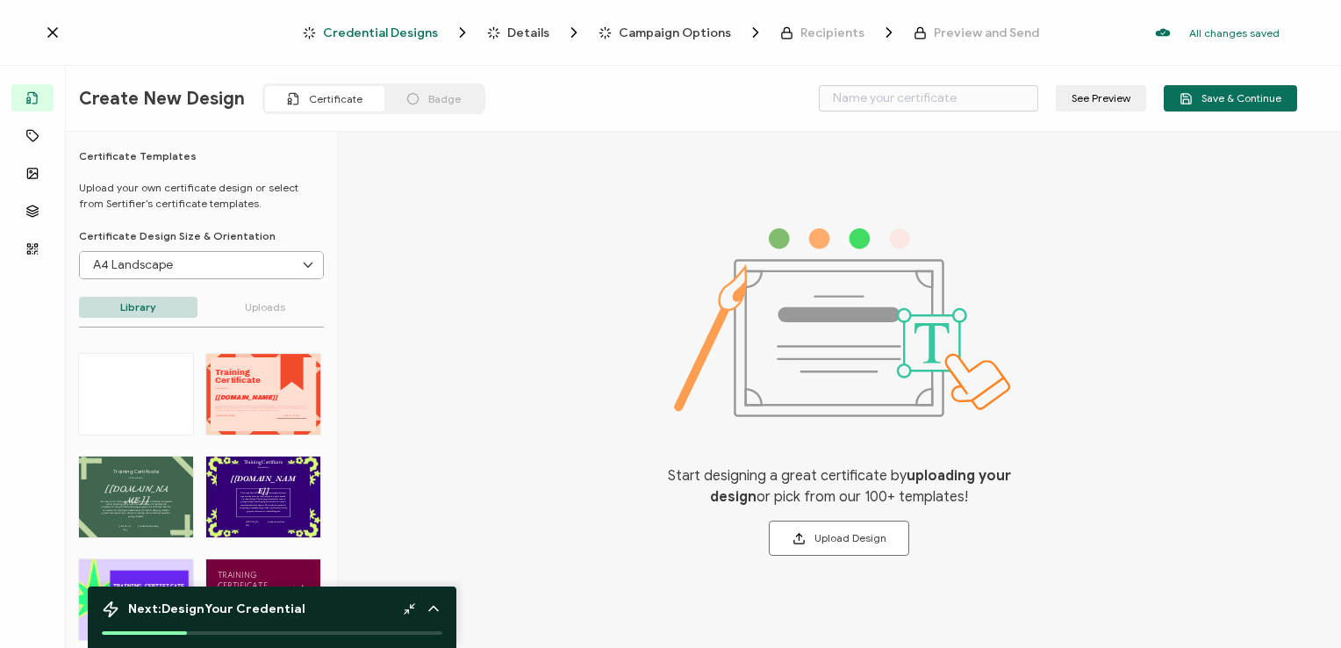
drag, startPoint x: 337, startPoint y: 335, endPoint x: 334, endPoint y: 419, distance: 83.4
click at [334, 419] on div "Templates Attributes Images Layers QR Code Certificate Templates Upload your ow…" at bounding box center [670, 392] width 1341 height 520
drag, startPoint x: 328, startPoint y: 374, endPoint x: 344, endPoint y: 484, distance: 110.8
click at [334, 493] on div "Certificate Templates Upload your own certificate design or select from Sertifi…" at bounding box center [202, 392] width 272 height 520
click at [826, 534] on button "Upload Design" at bounding box center [839, 537] width 140 height 35
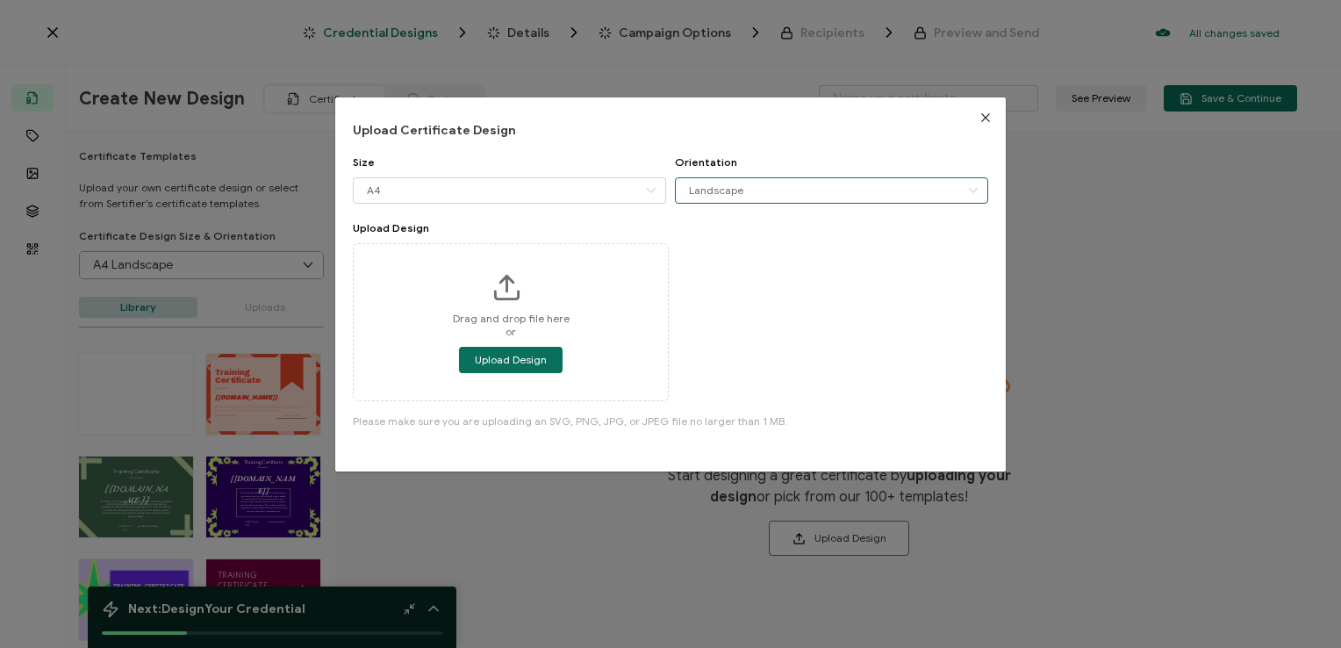
click at [921, 193] on input "Landscape" at bounding box center [831, 190] width 313 height 26
click at [881, 226] on li "Landscape" at bounding box center [830, 235] width 314 height 30
click at [983, 118] on icon "Close" at bounding box center [986, 118] width 14 height 14
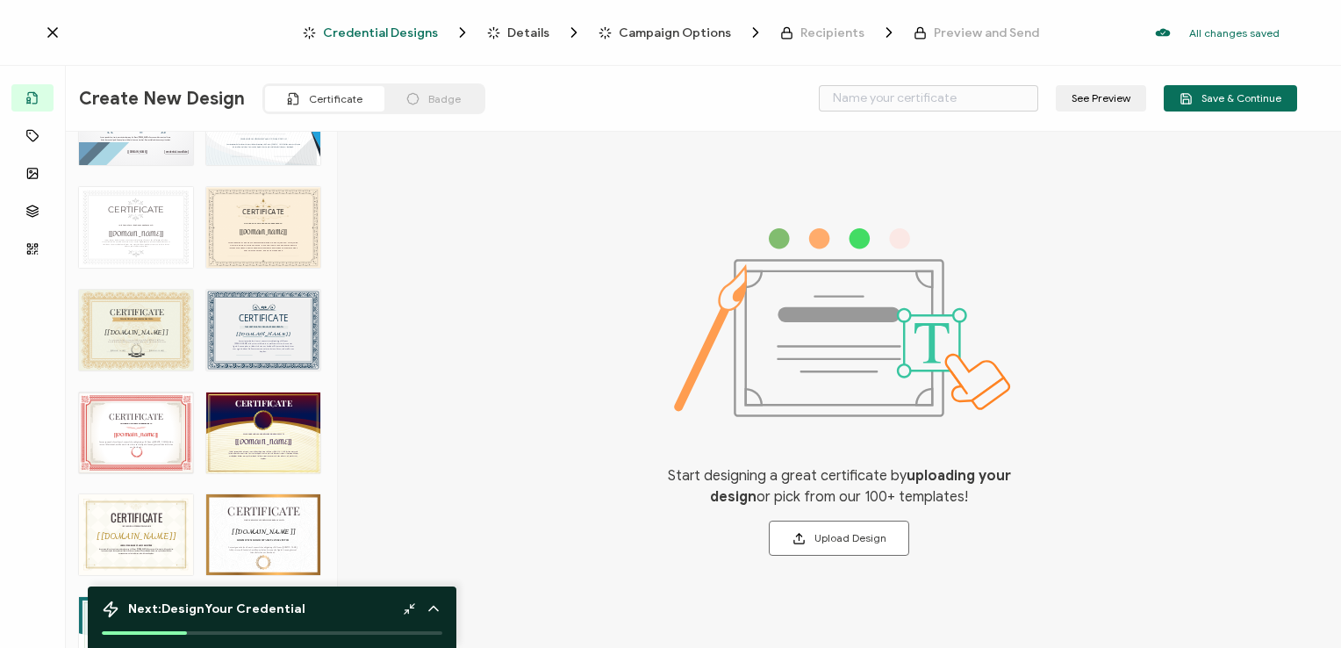
scroll to position [4914, 0]
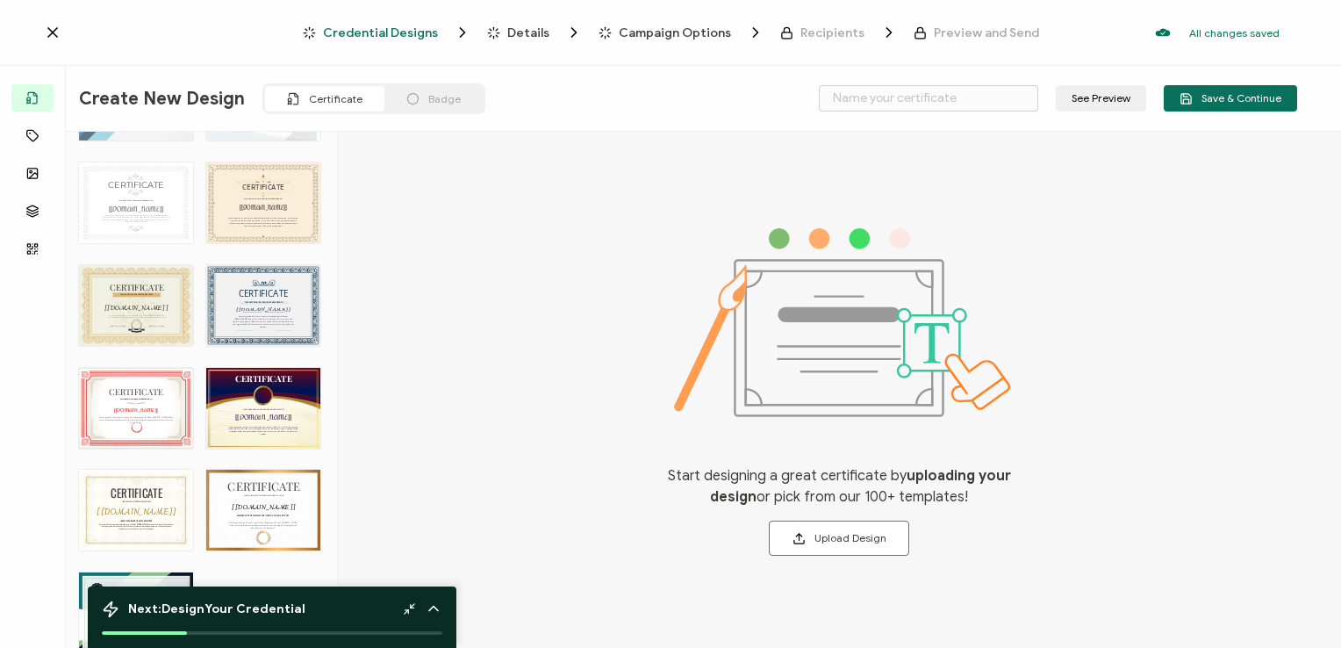
click at [558, 333] on div "Start designing a great certificate by uploading your design or pick from our 1…" at bounding box center [839, 392] width 1003 height 520
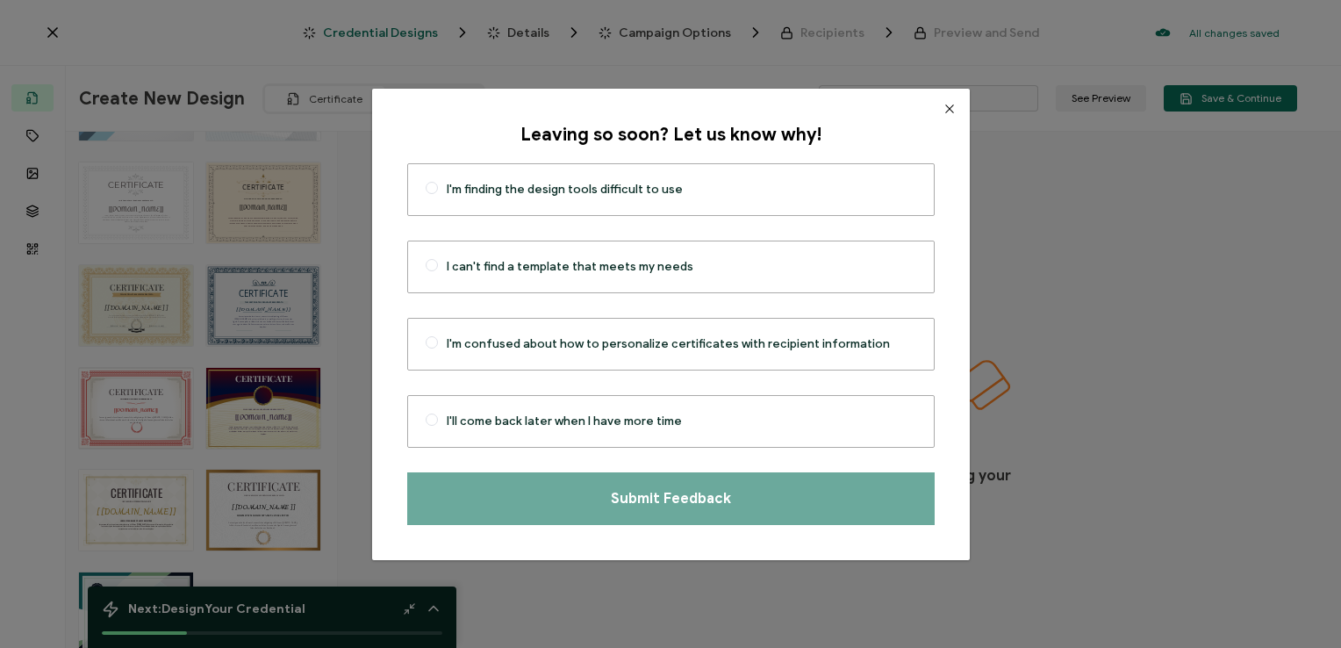
click at [929, 118] on button "Close" at bounding box center [949, 109] width 40 height 40
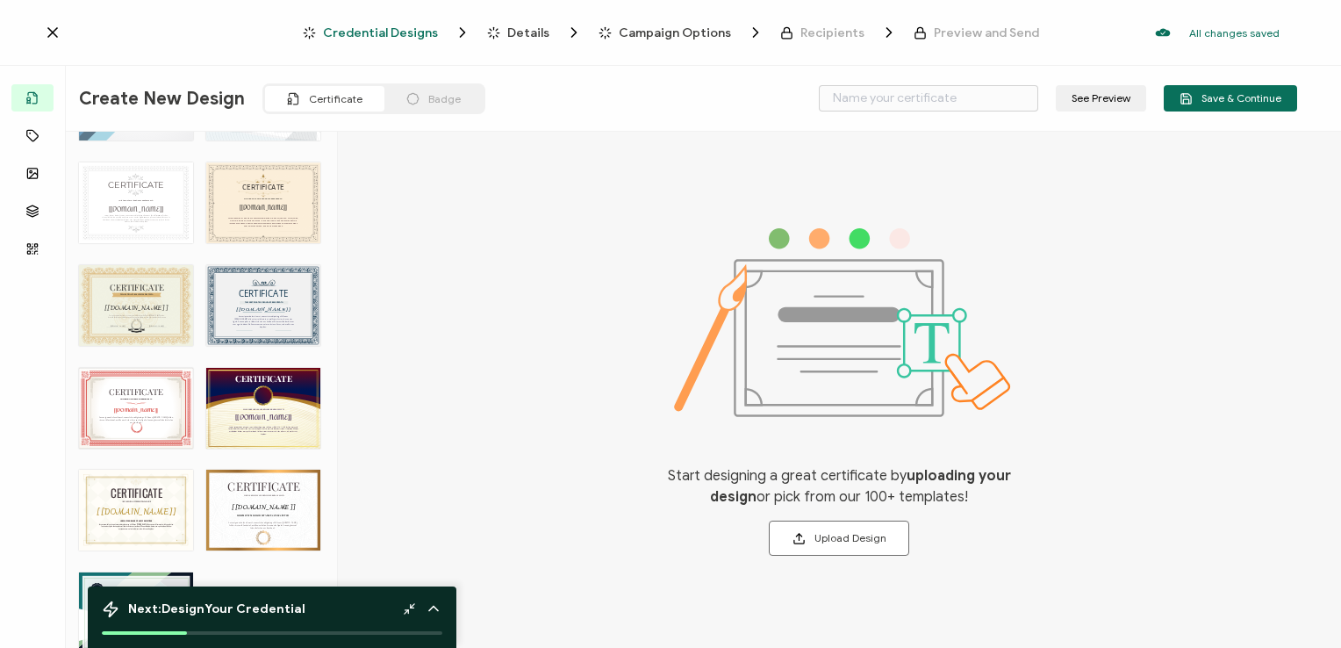
click at [777, 295] on img at bounding box center [839, 322] width 347 height 189
